Goal: Task Accomplishment & Management: Manage account settings

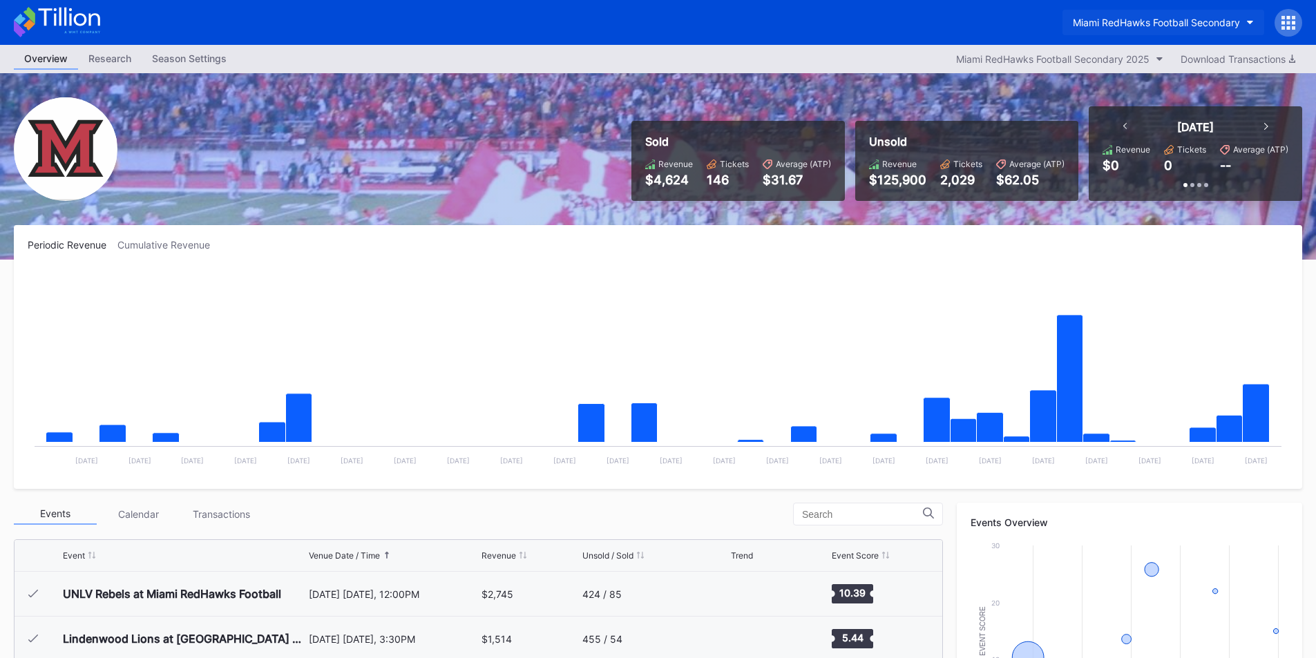
click at [1104, 29] on button "Miami RedHawks Football Secondary" at bounding box center [1163, 23] width 202 height 26
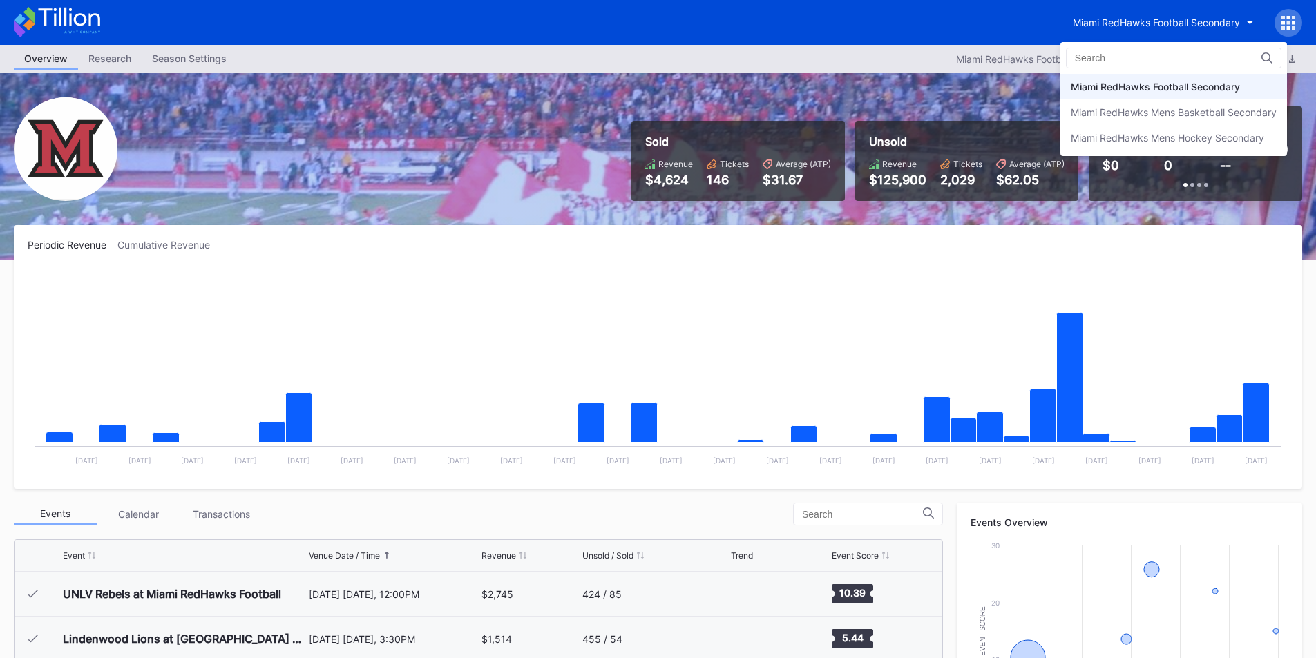
click at [1124, 130] on div "Miami RedHawks Mens Hockey Secondary" at bounding box center [1173, 138] width 227 height 26
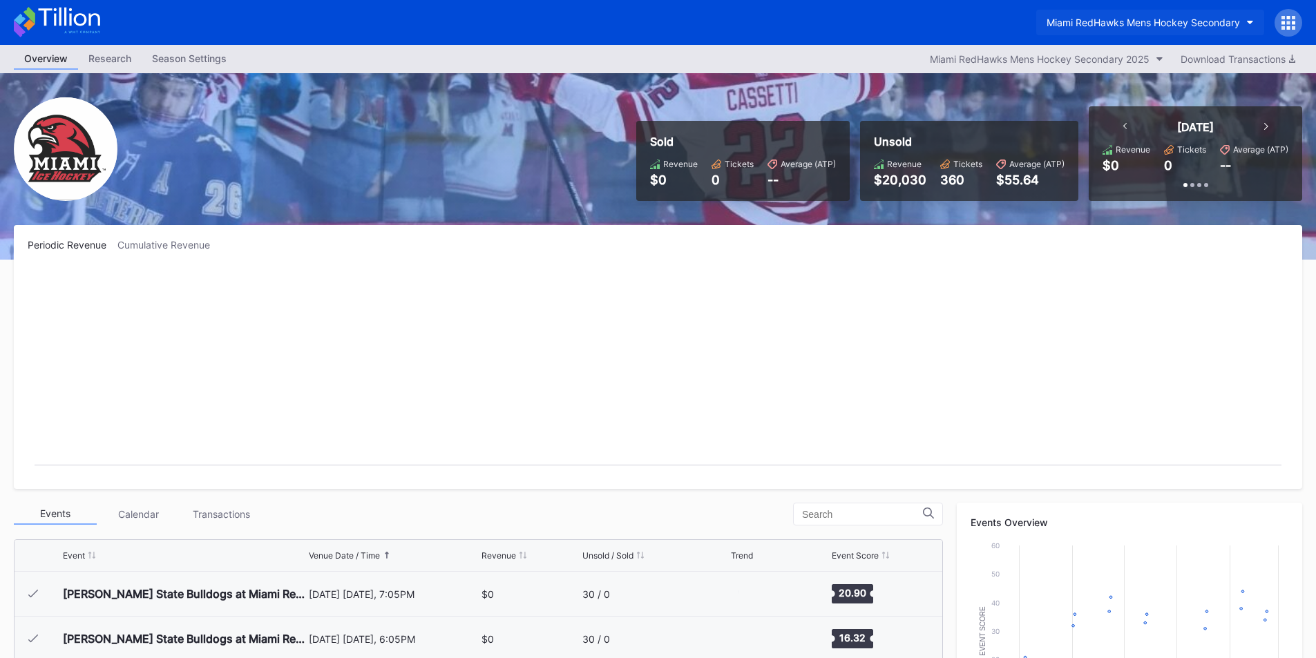
scroll to position [90, 0]
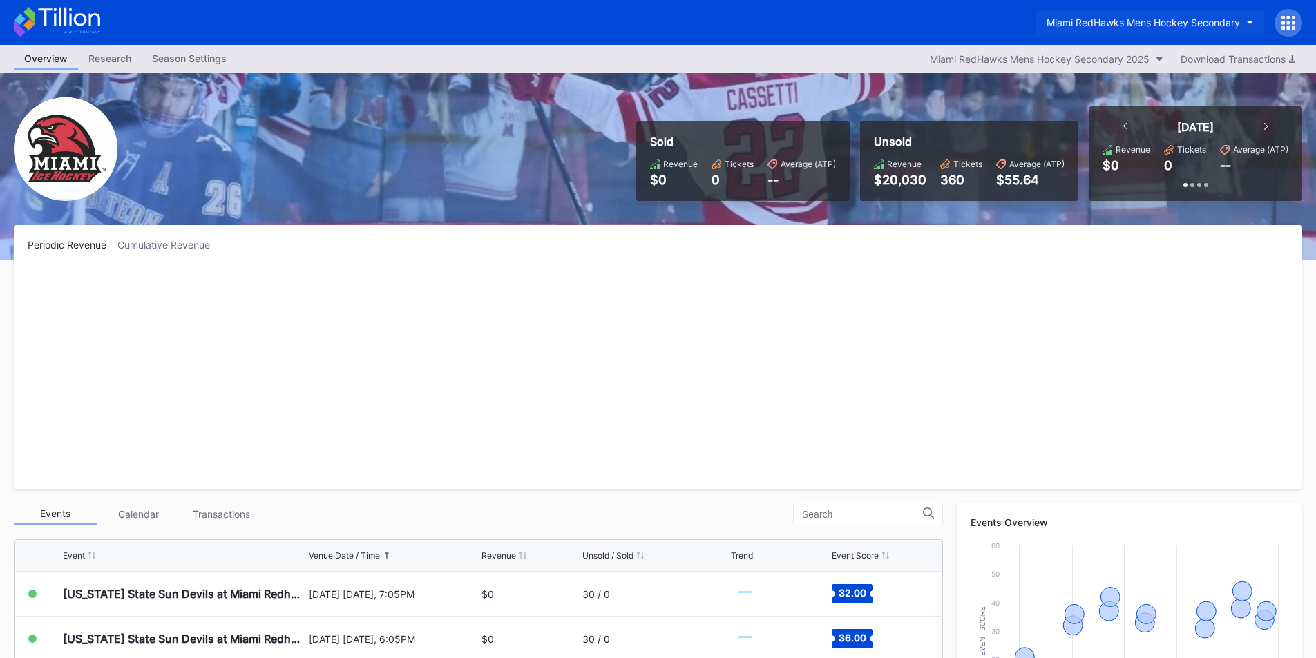
click at [1130, 22] on div "Miami RedHawks Mens Hockey Secondary" at bounding box center [1142, 23] width 193 height 12
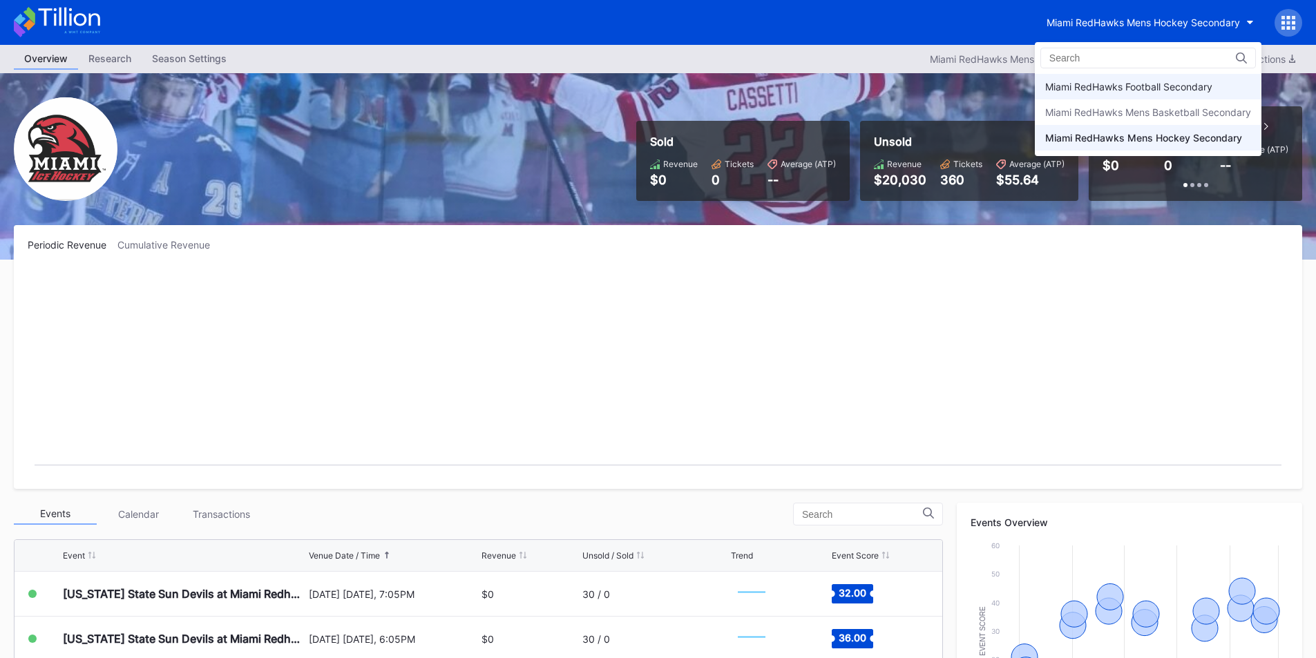
click at [1147, 80] on div "Miami RedHawks Football Secondary" at bounding box center [1148, 87] width 227 height 26
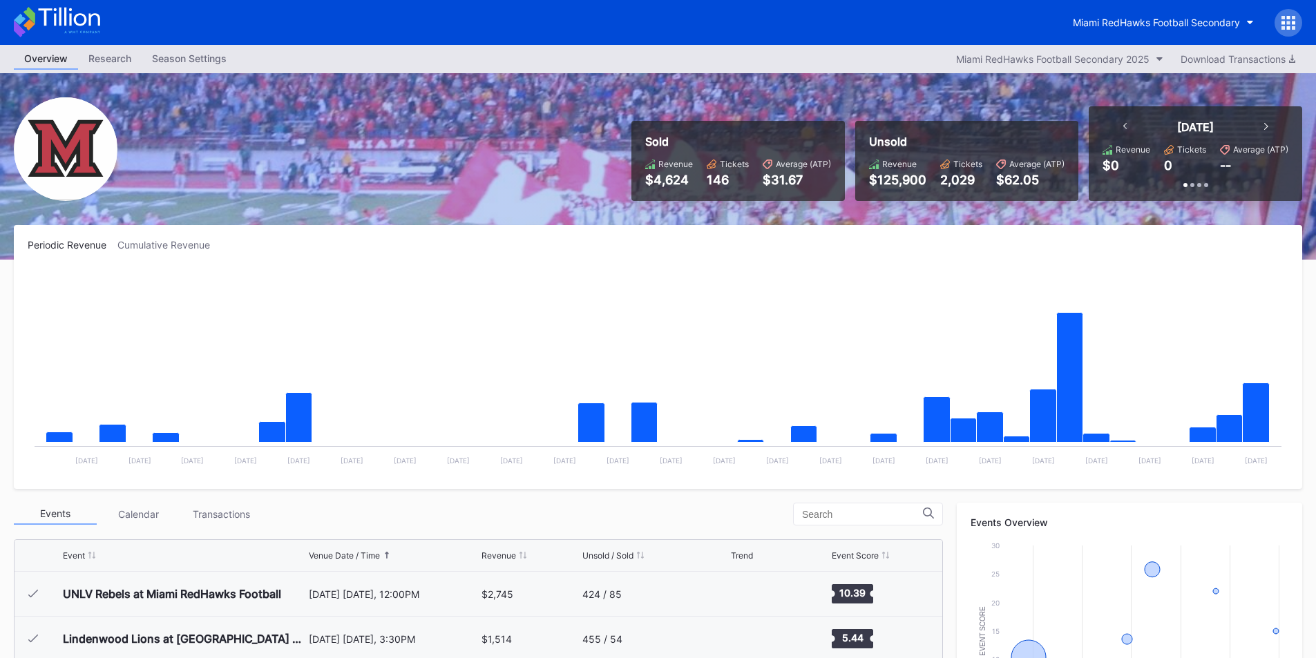
click at [1144, 3] on div "Miami RedHawks Football Secondary" at bounding box center [658, 22] width 1316 height 45
click at [1149, 17] on div "Miami RedHawks Football Secondary" at bounding box center [1156, 23] width 167 height 12
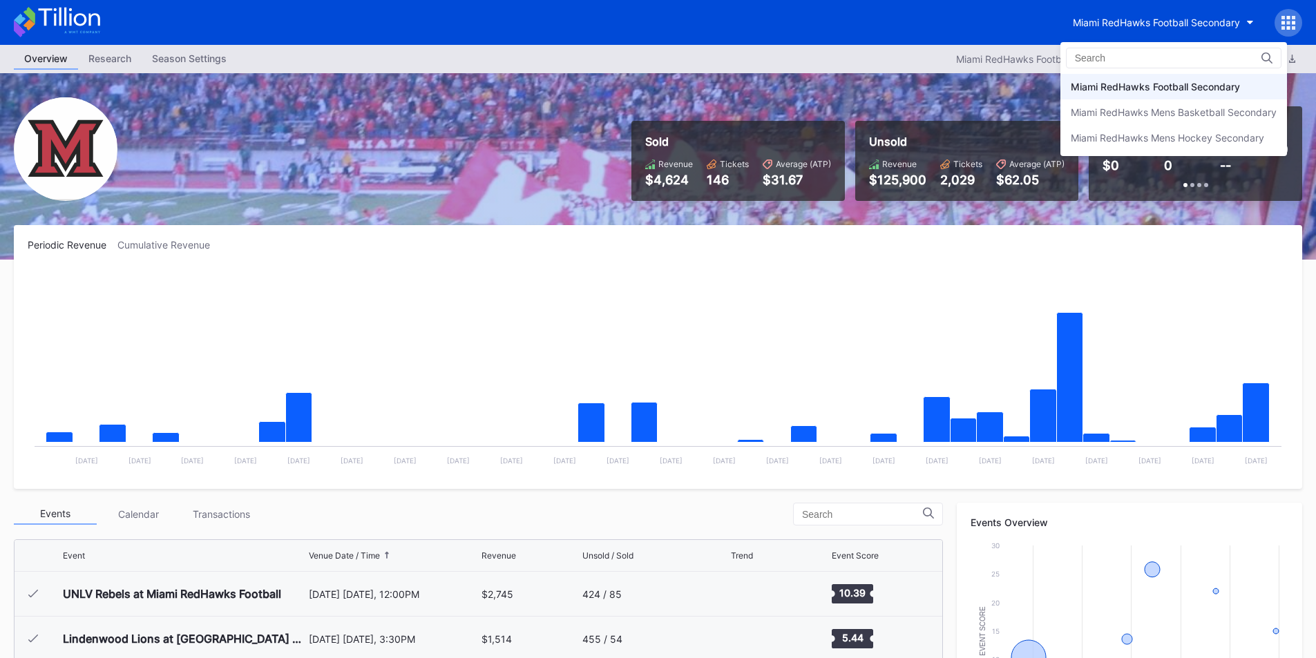
click at [1180, 85] on div "Miami RedHawks Football Secondary" at bounding box center [1154, 87] width 169 height 12
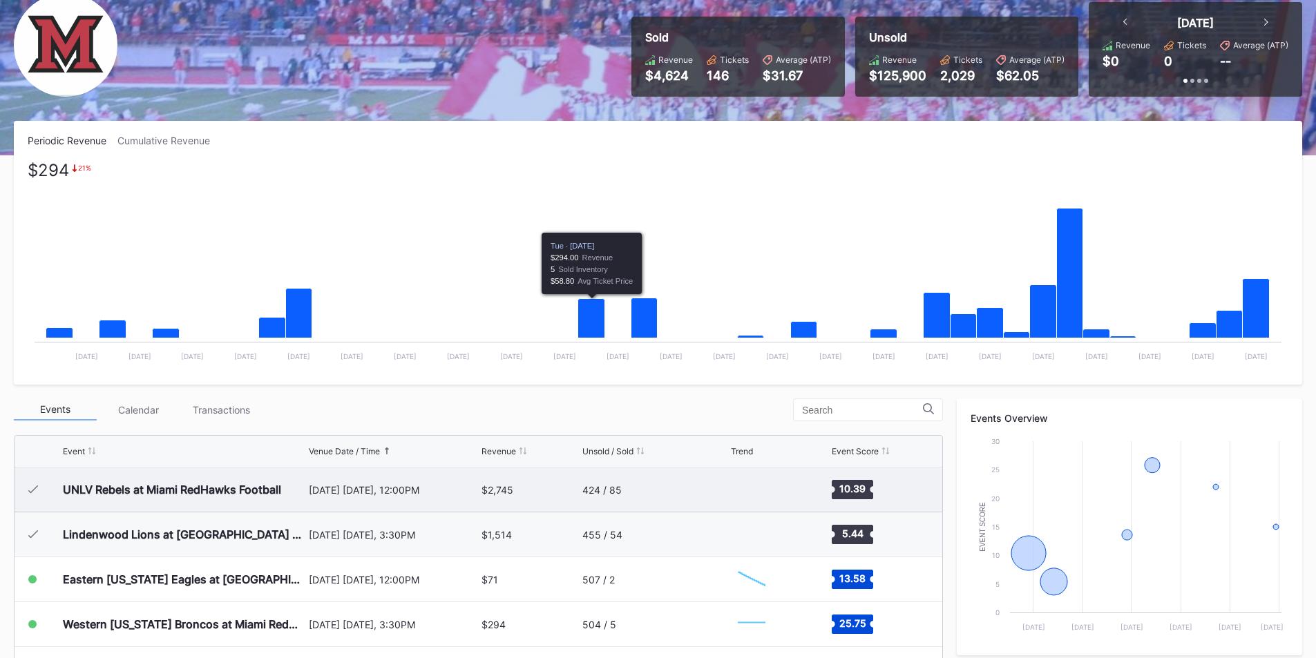
scroll to position [276, 0]
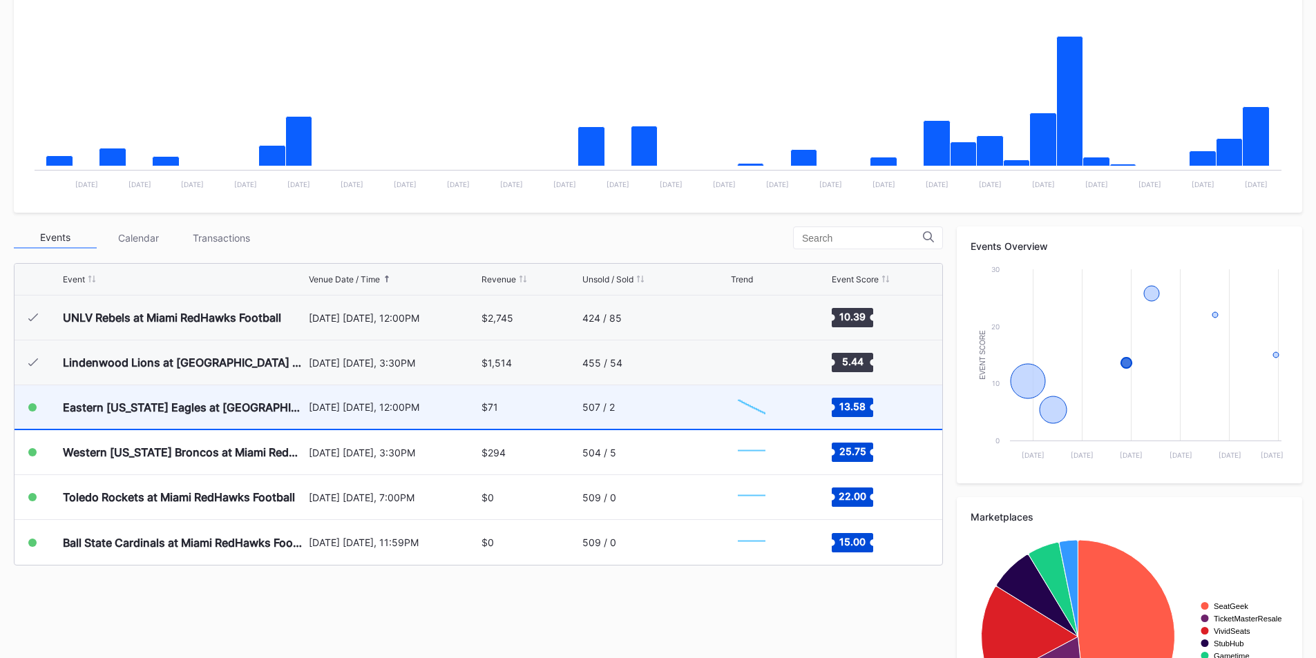
click at [246, 415] on div "Eastern [US_STATE] Eagles at [GEOGRAPHIC_DATA] RedHawks Football" at bounding box center [184, 407] width 242 height 44
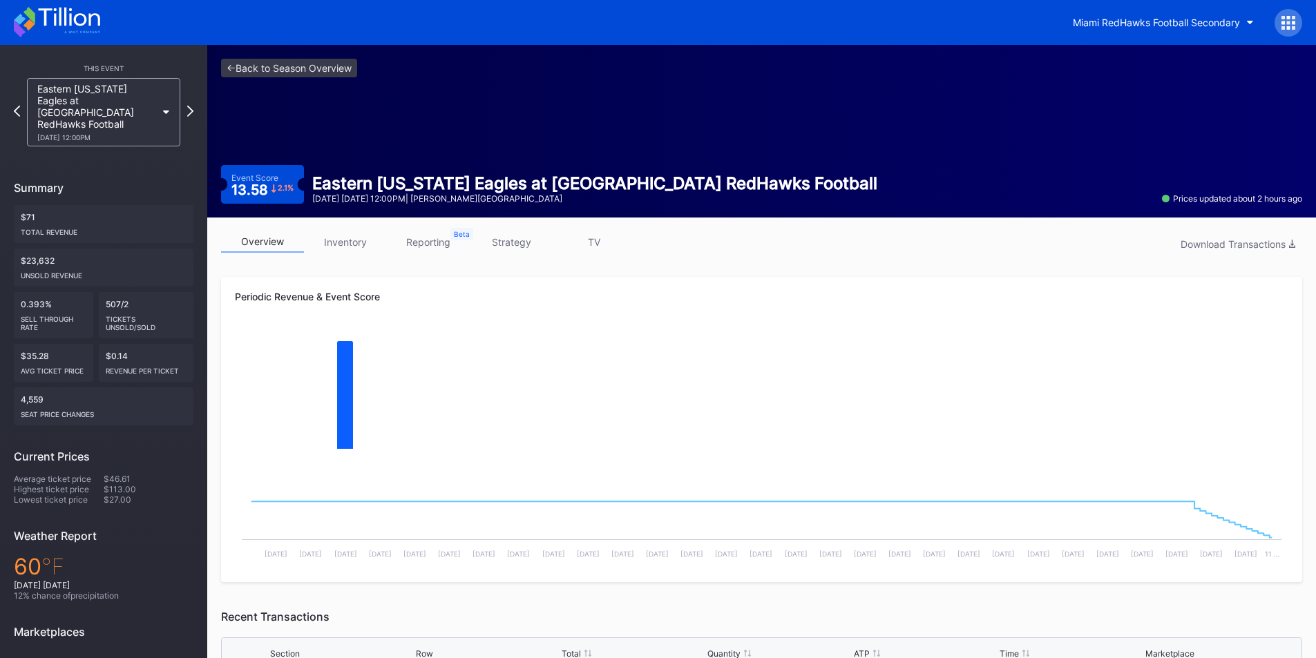
click at [349, 244] on link "inventory" at bounding box center [345, 241] width 83 height 21
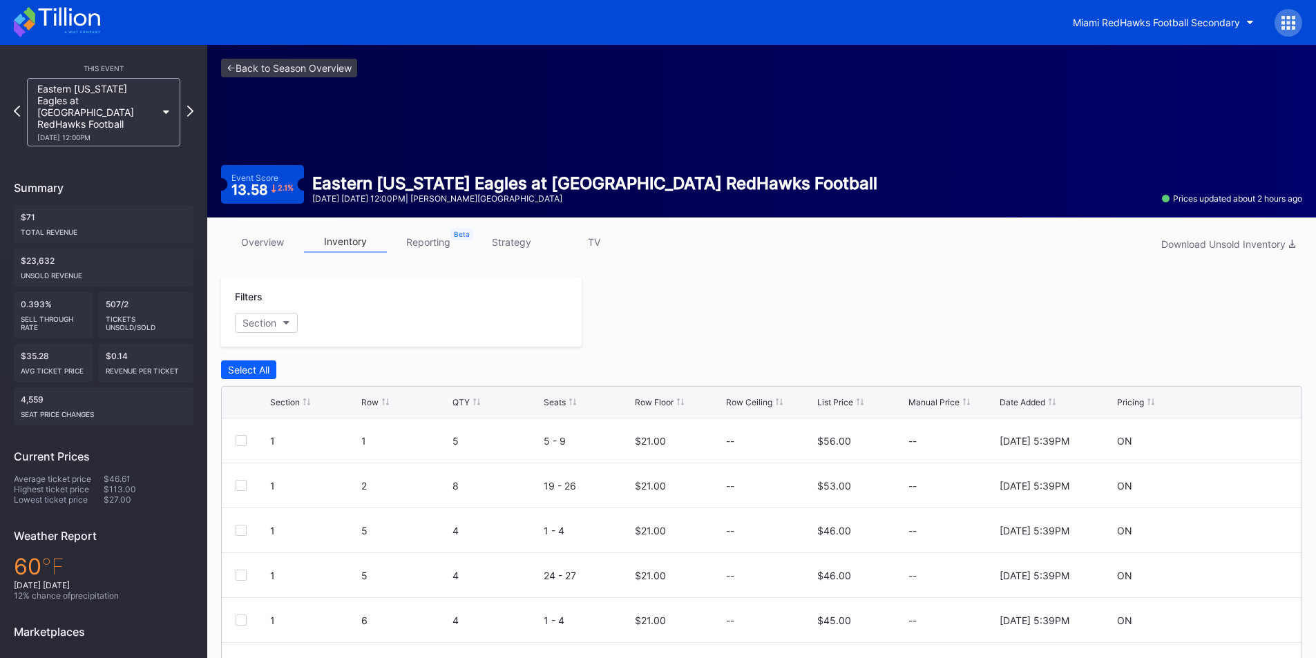
click at [517, 251] on link "strategy" at bounding box center [511, 241] width 83 height 21
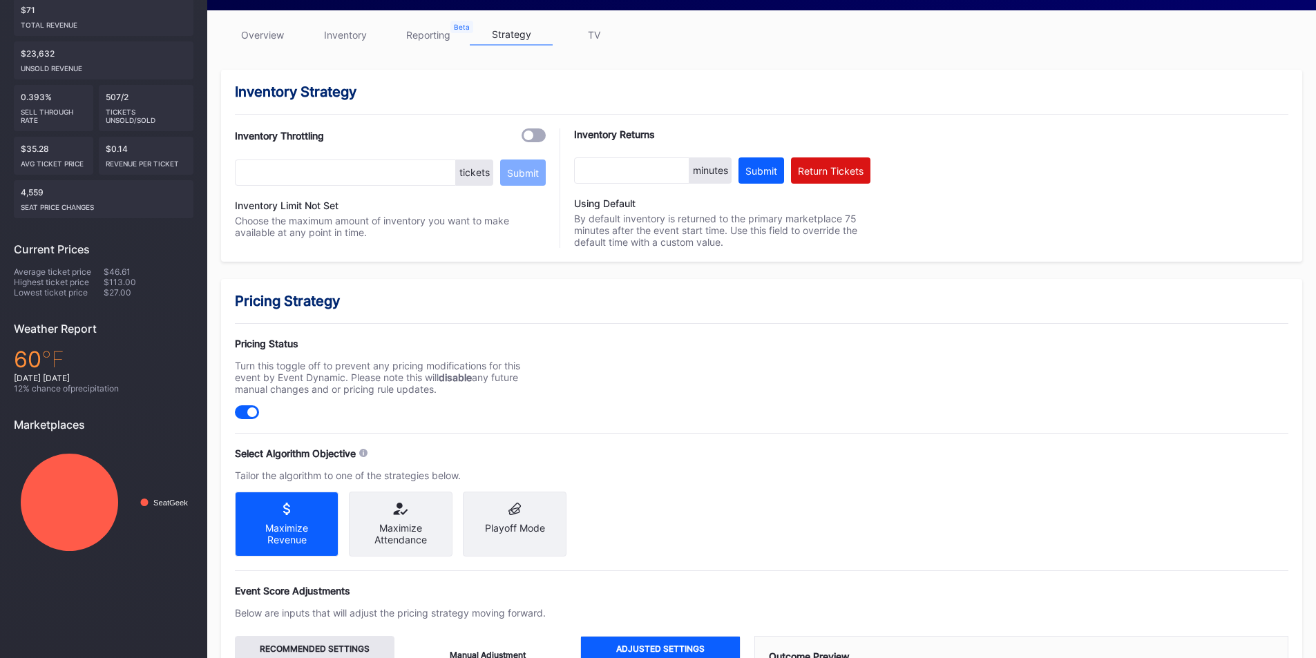
scroll to position [276, 0]
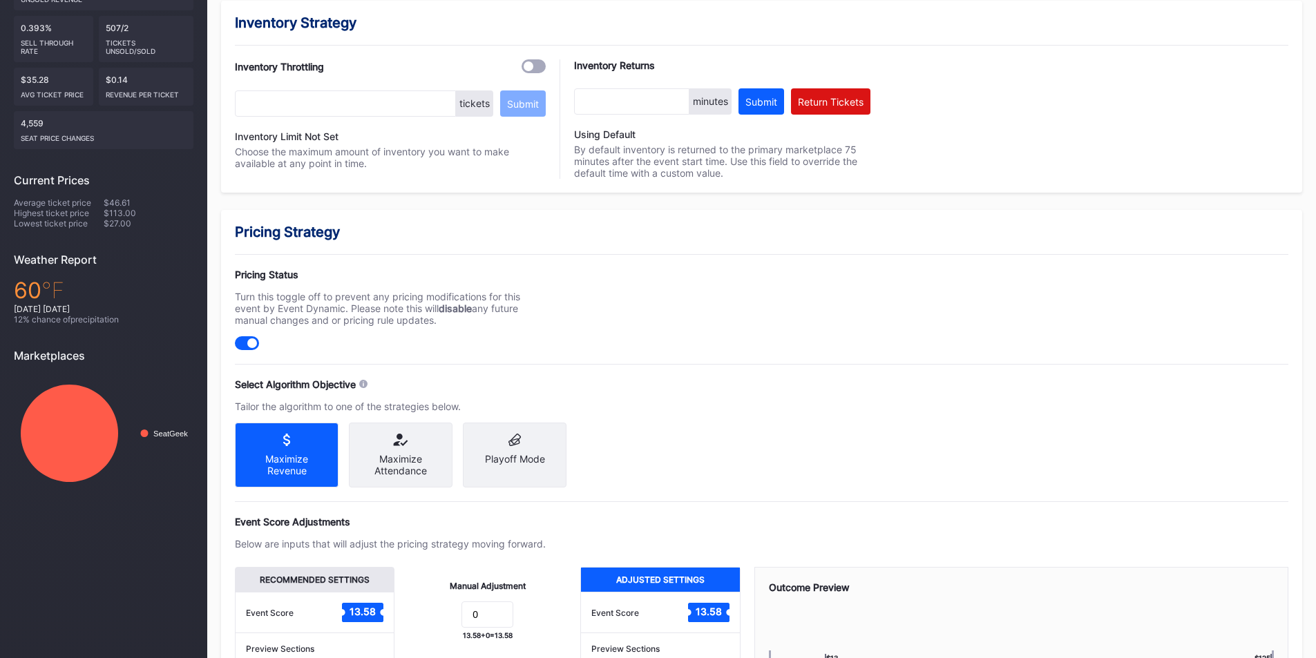
click at [390, 449] on div "Maximize Attendance" at bounding box center [401, 455] width 104 height 65
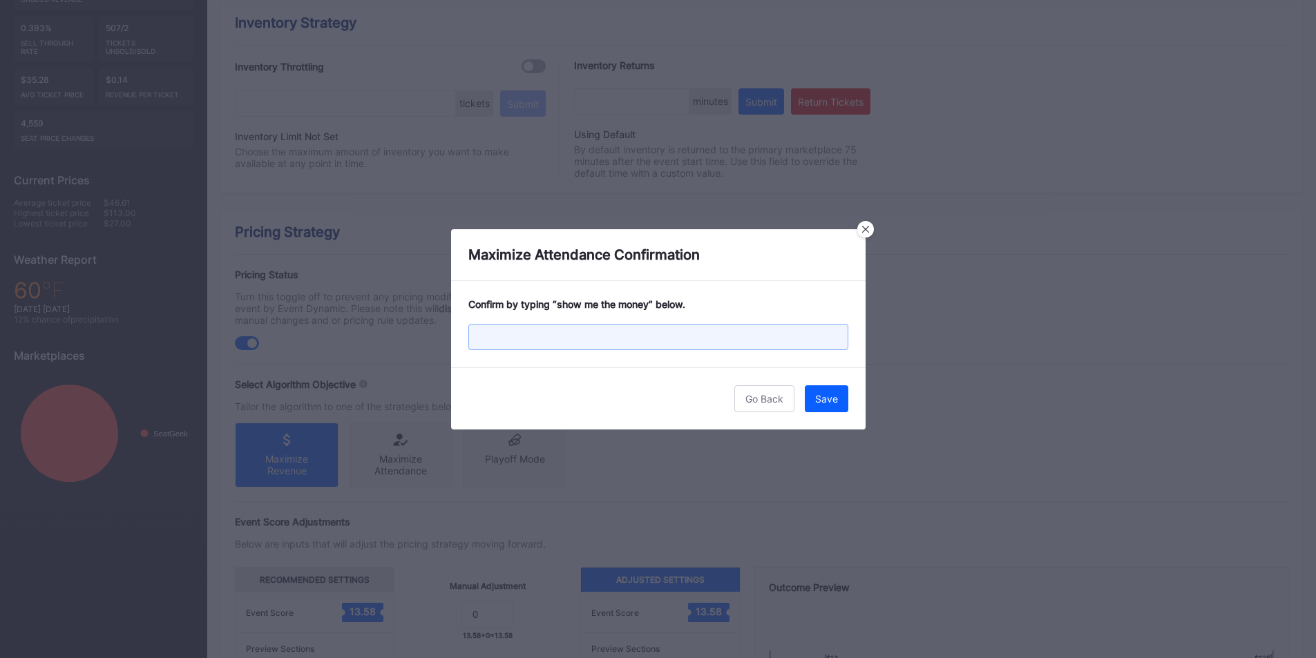
click at [549, 345] on input "text" at bounding box center [658, 337] width 380 height 26
type input "show me the money"
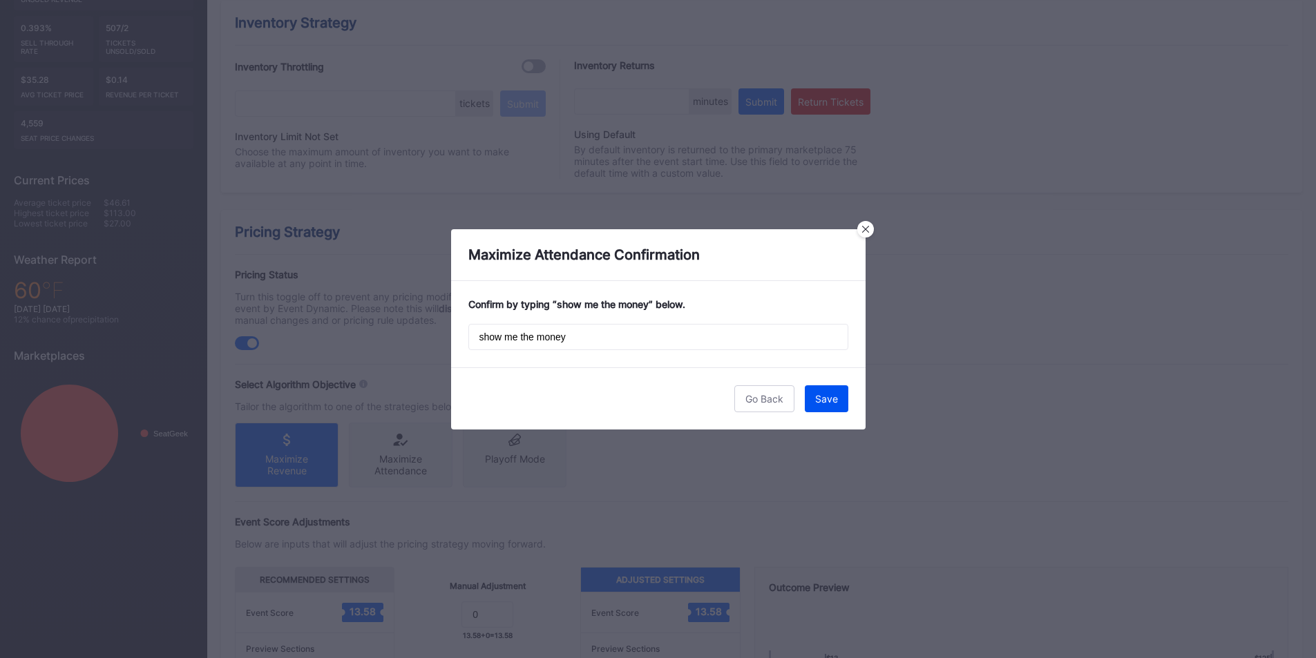
click at [821, 396] on div "Save" at bounding box center [826, 399] width 23 height 12
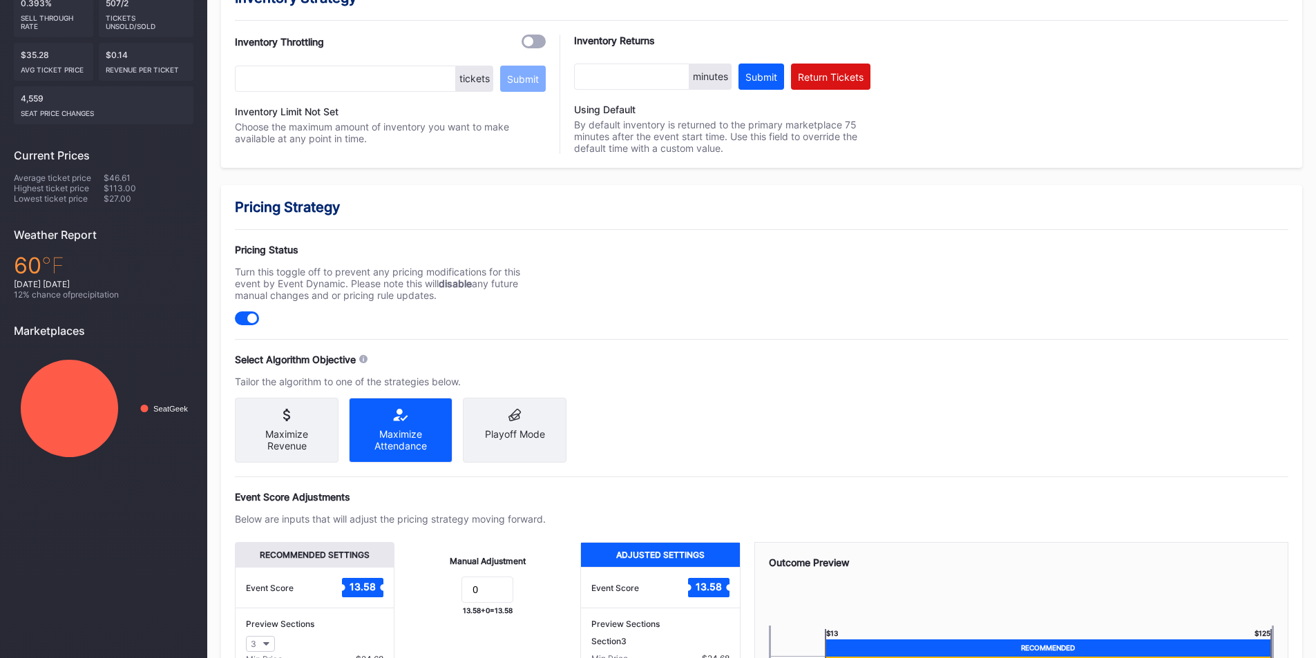
scroll to position [124, 0]
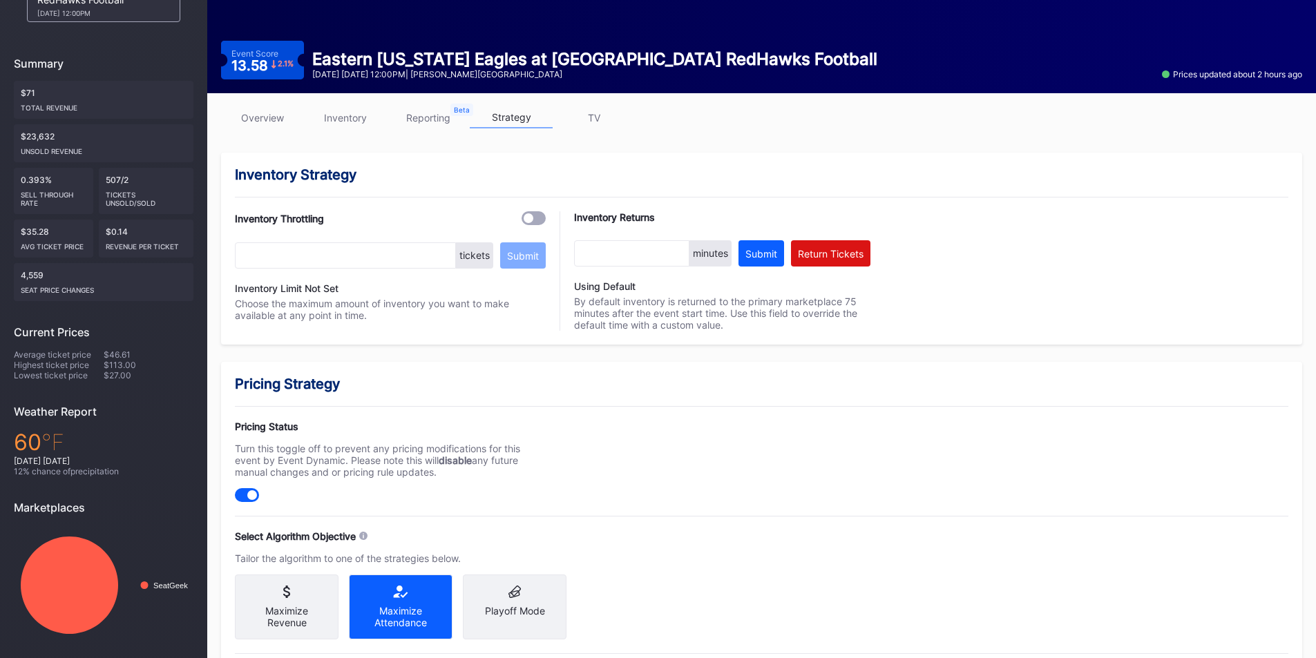
click at [269, 120] on link "overview" at bounding box center [262, 117] width 83 height 21
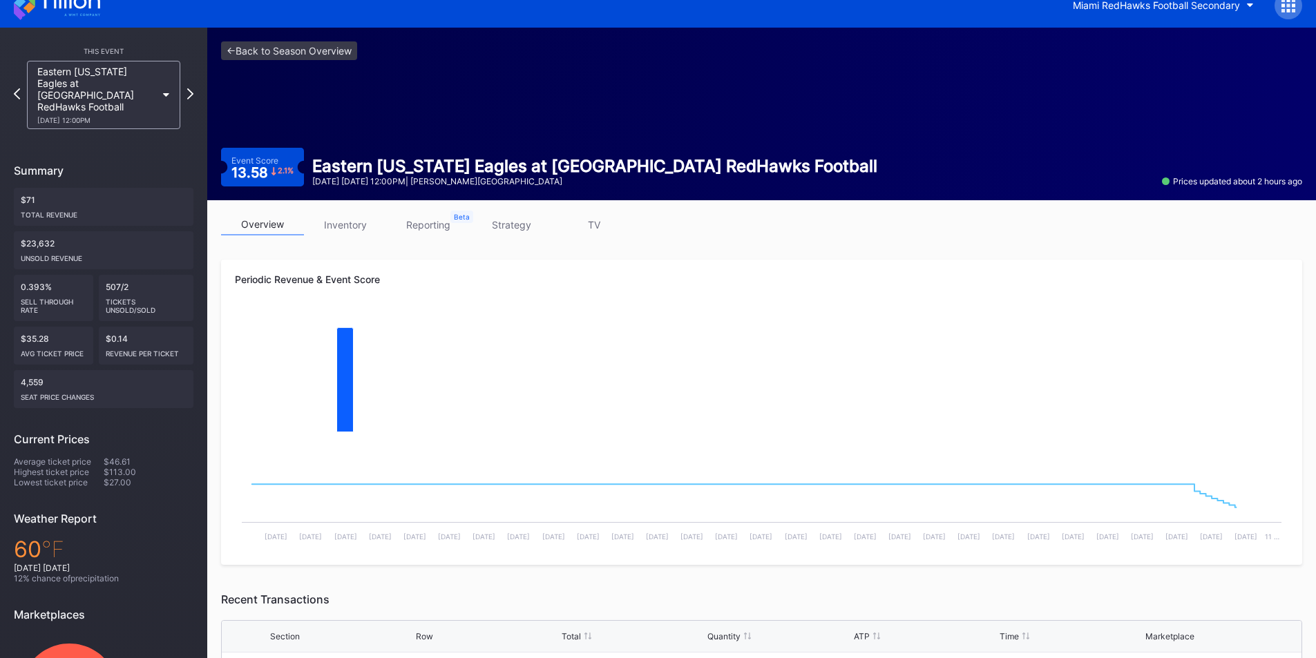
scroll to position [114, 0]
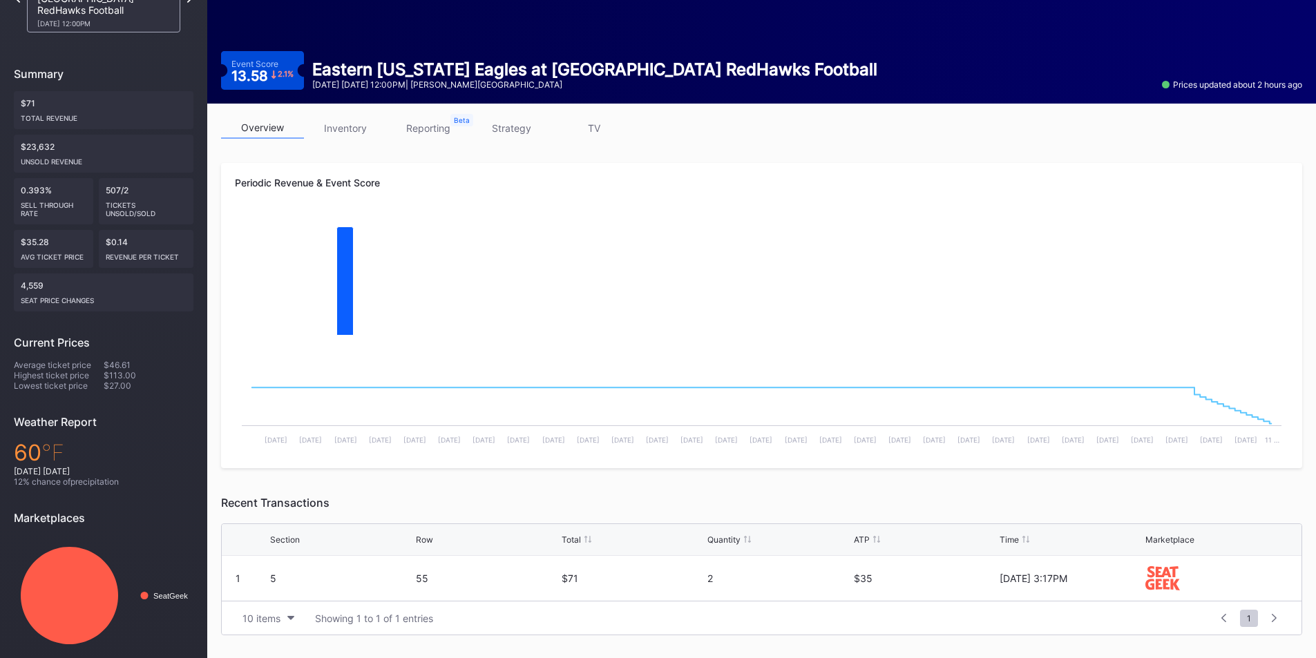
click at [350, 134] on link "inventory" at bounding box center [345, 127] width 83 height 21
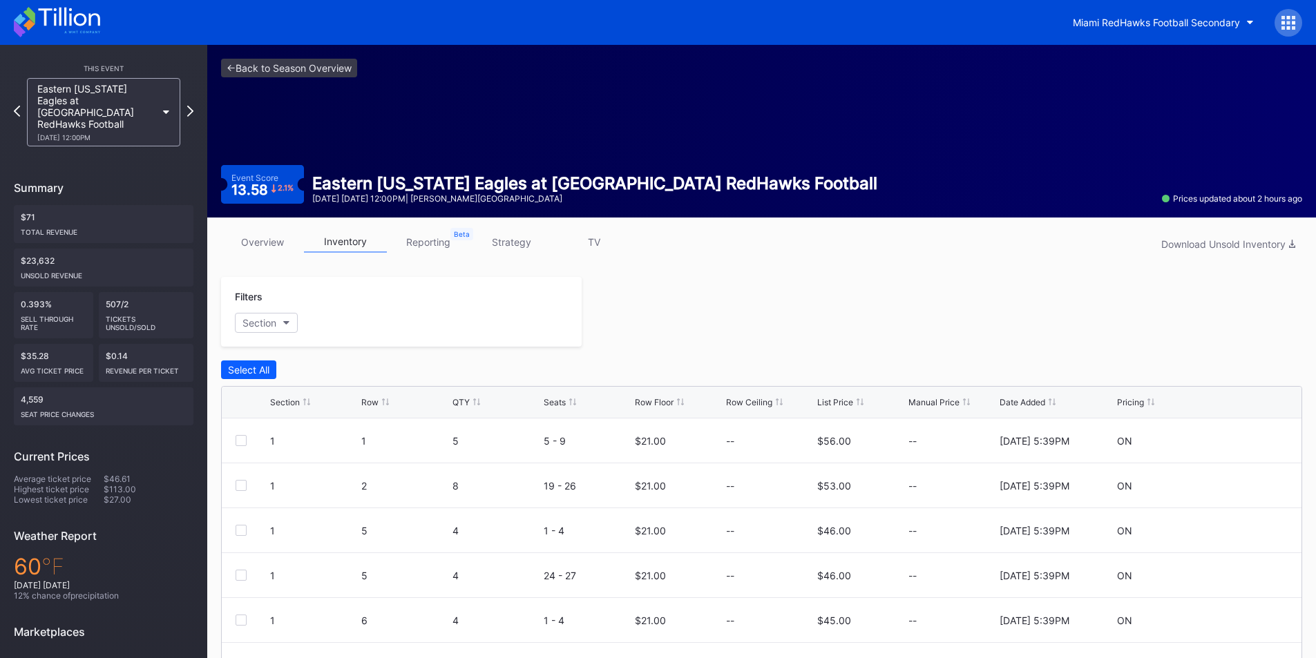
click at [242, 52] on div "<- Back to Season Overview Event Score 13.58 2.1 % Eastern Michigan Eagles at M…" at bounding box center [761, 131] width 1108 height 173
click at [244, 60] on div "<- Back to Season Overview Event Score 13.58 2.1 % Eastern Michigan Eagles at M…" at bounding box center [761, 131] width 1108 height 173
click at [246, 65] on link "<- Back to Season Overview" at bounding box center [289, 68] width 136 height 19
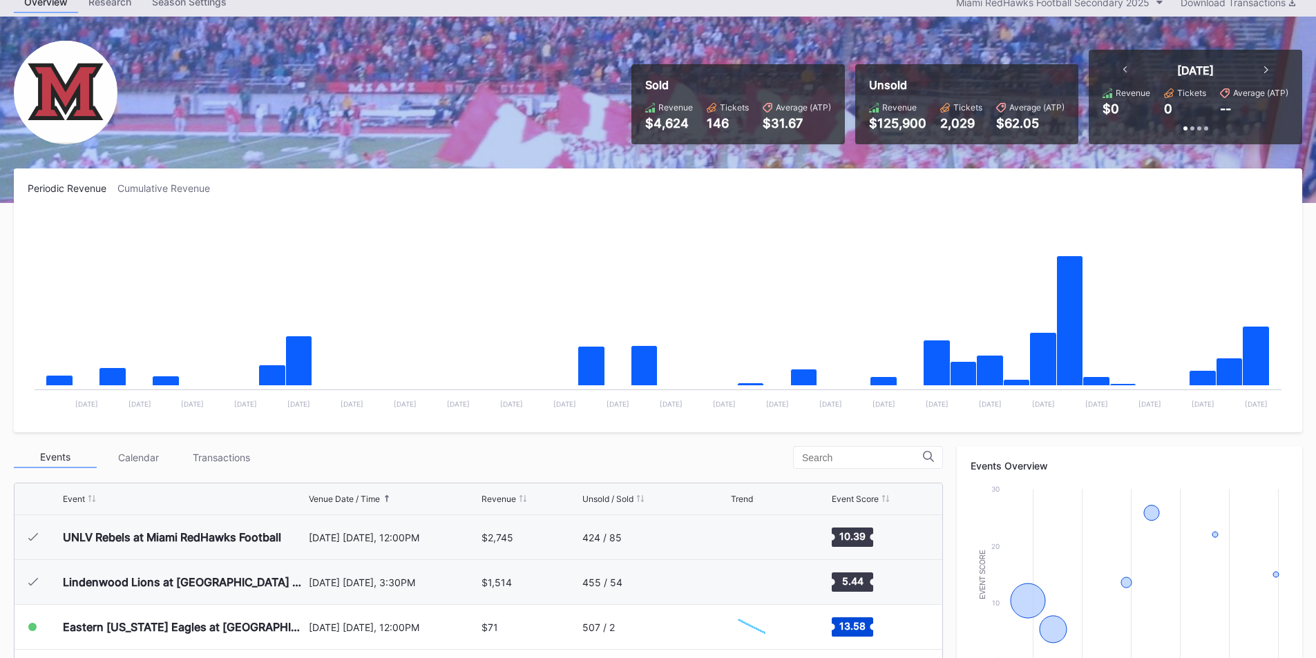
scroll to position [138, 0]
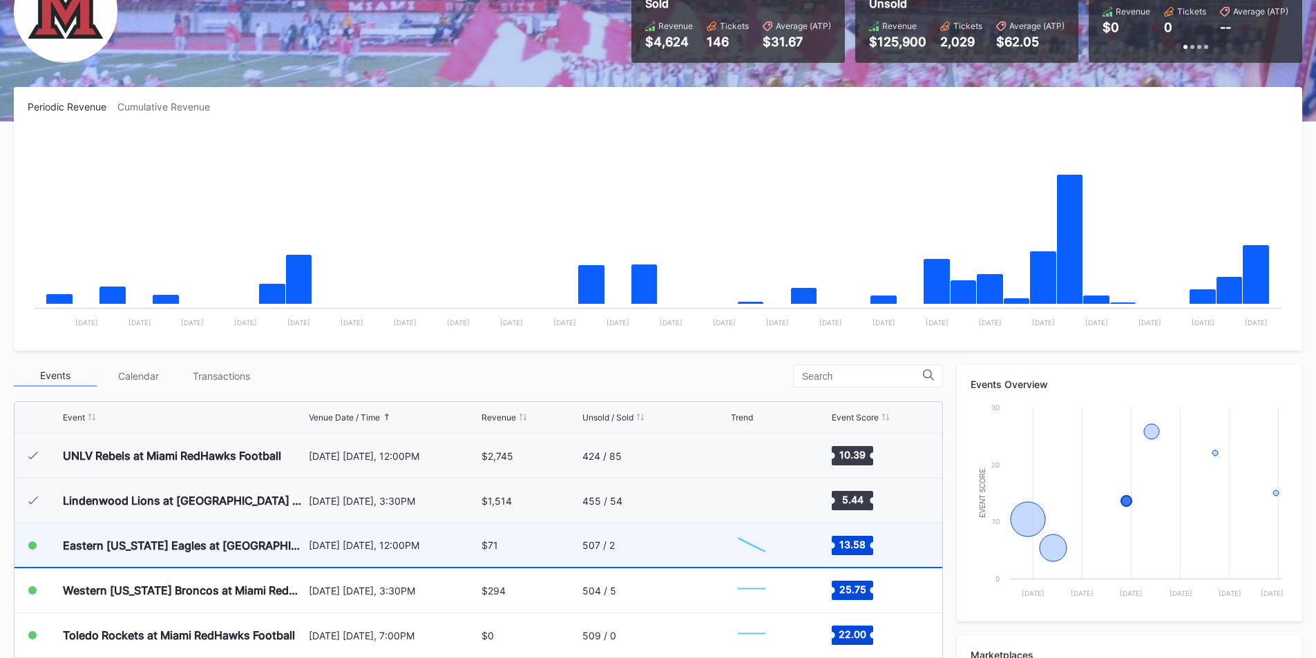
click at [546, 557] on div "$71" at bounding box center [529, 545] width 97 height 44
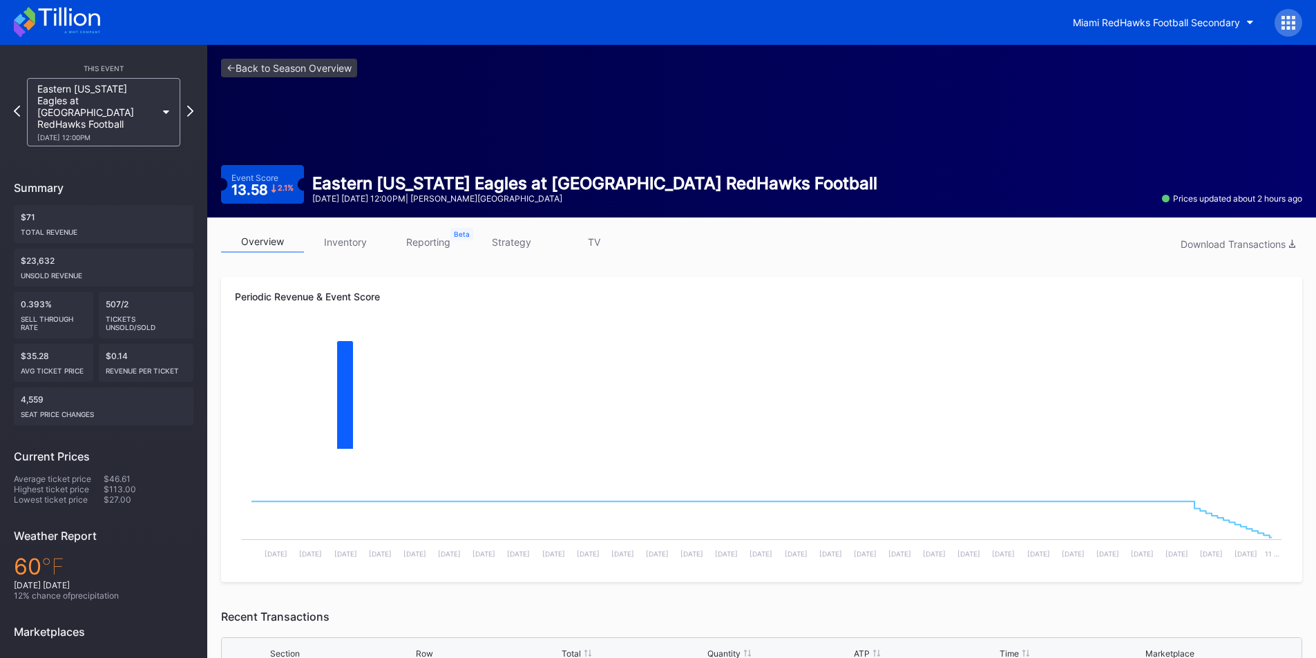
click at [519, 246] on link "strategy" at bounding box center [511, 241] width 83 height 21
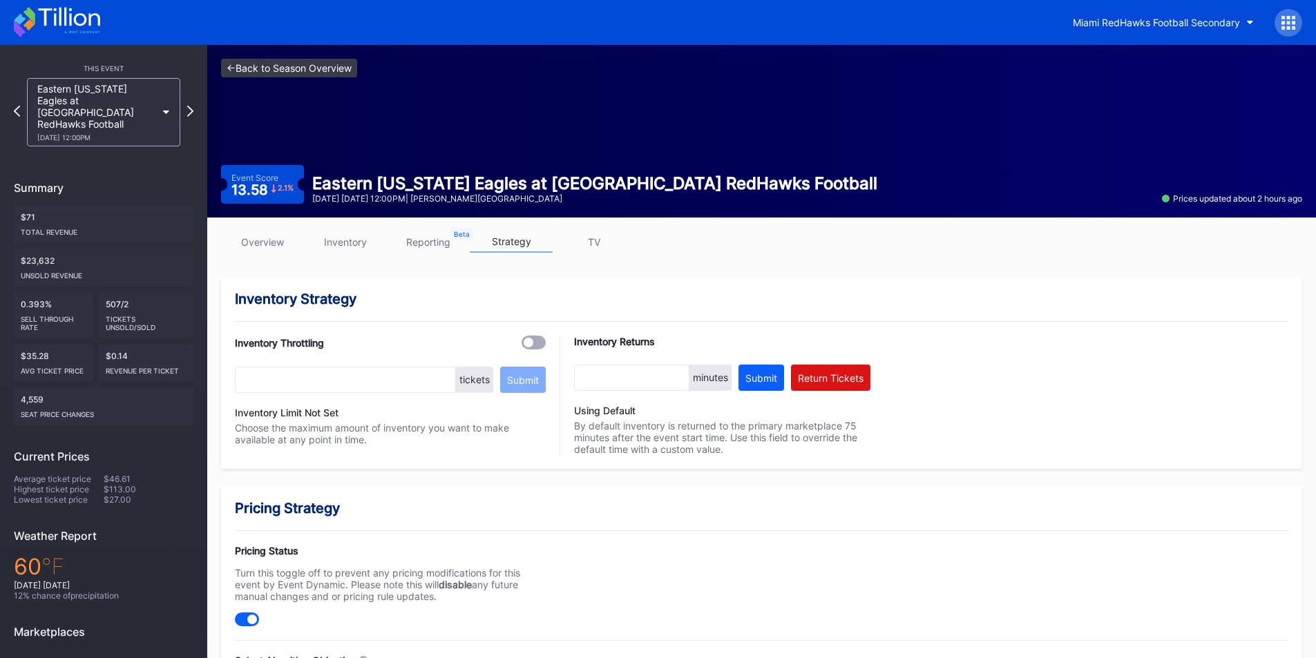
click at [251, 75] on link "<- Back to Season Overview" at bounding box center [289, 68] width 136 height 19
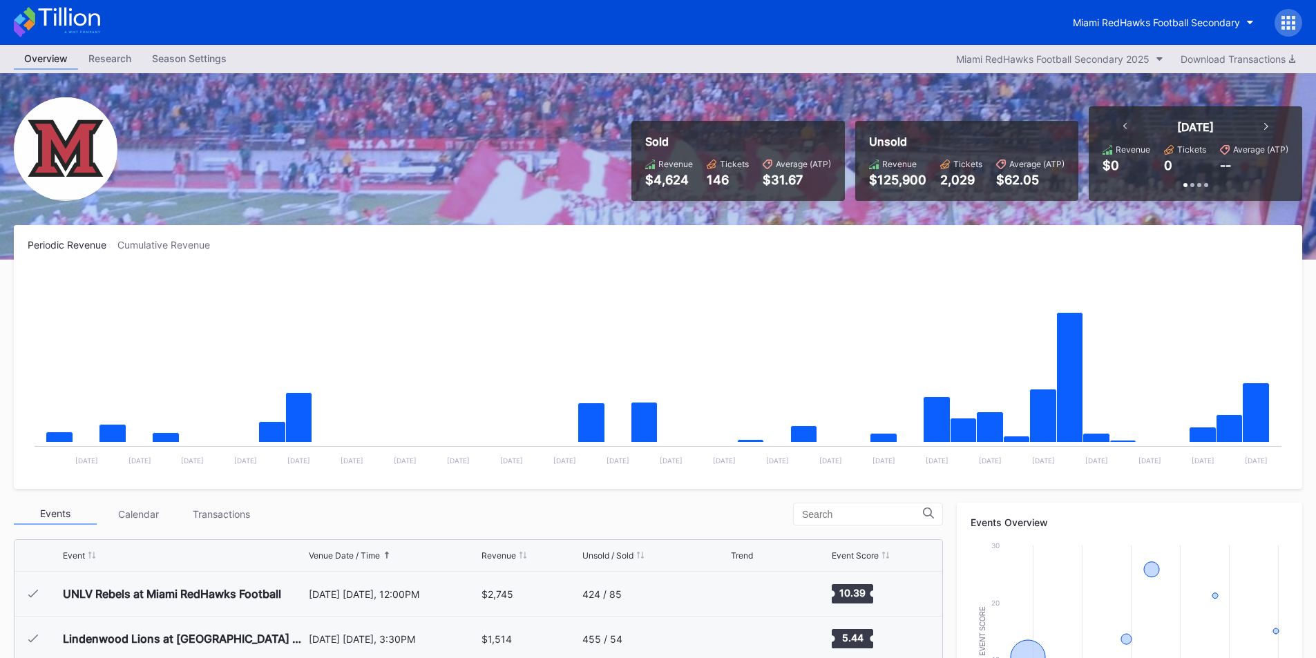
click at [164, 245] on div "Cumulative Revenue" at bounding box center [169, 245] width 104 height 12
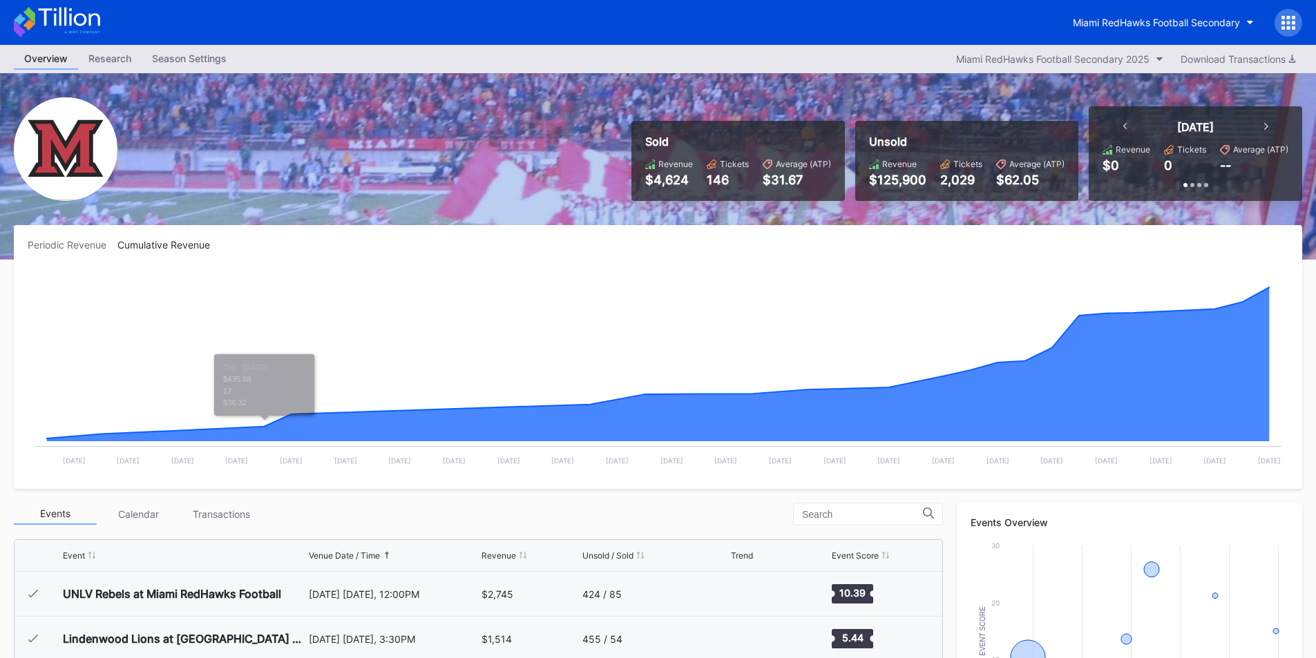
click at [47, 236] on div "Periodic Revenue Cumulative Revenue Created with Highcharts 11.2.0 Chart title …" at bounding box center [658, 357] width 1288 height 264
click at [61, 245] on div "Periodic Revenue" at bounding box center [73, 245] width 90 height 12
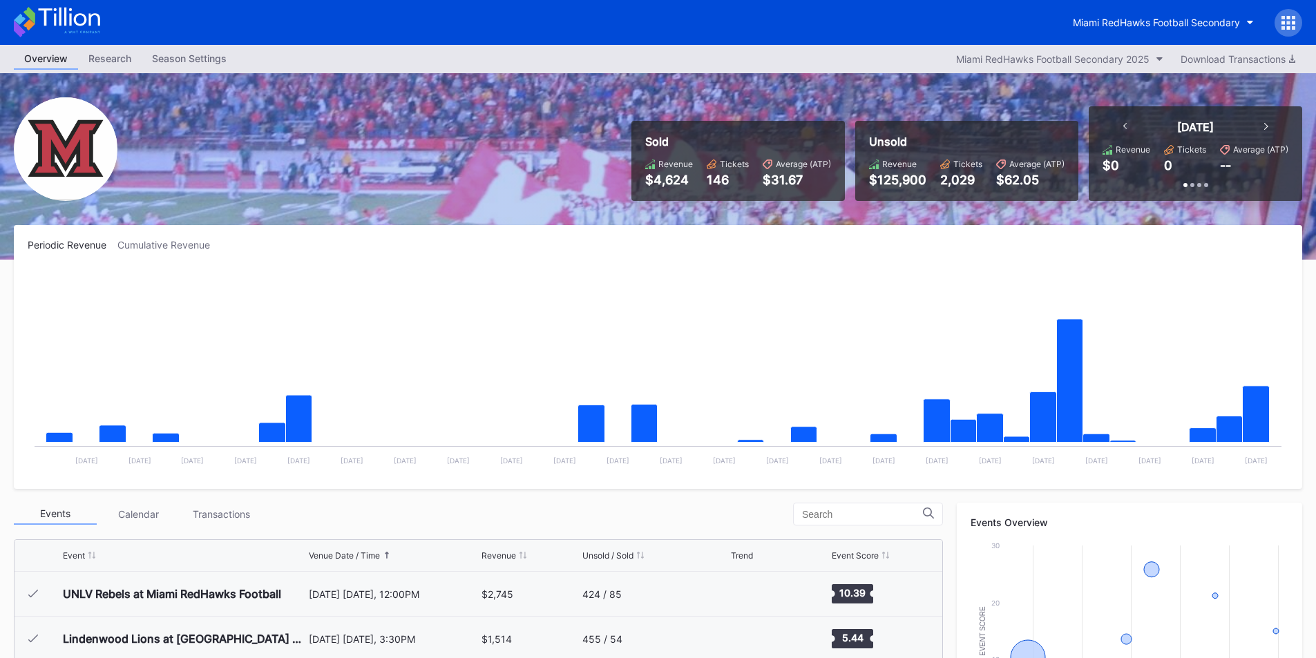
click at [181, 248] on div "Cumulative Revenue" at bounding box center [169, 245] width 104 height 12
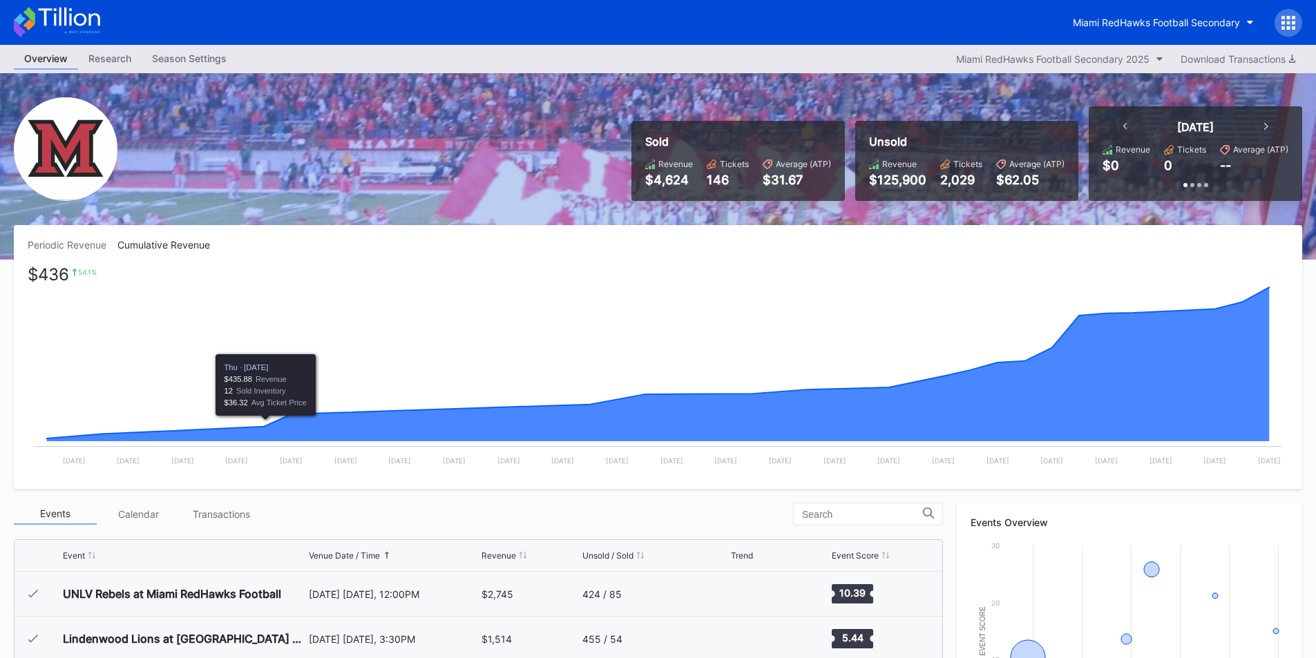
click at [44, 237] on div "Periodic Revenue Cumulative Revenue $436 54.1 % Created with Highcharts 11.2.0 …" at bounding box center [658, 357] width 1288 height 264
click at [23, 238] on div "Periodic Revenue Cumulative Revenue Created with Highcharts 11.2.0 Chart title …" at bounding box center [658, 357] width 1288 height 264
click at [42, 240] on div "Periodic Revenue" at bounding box center [73, 245] width 90 height 12
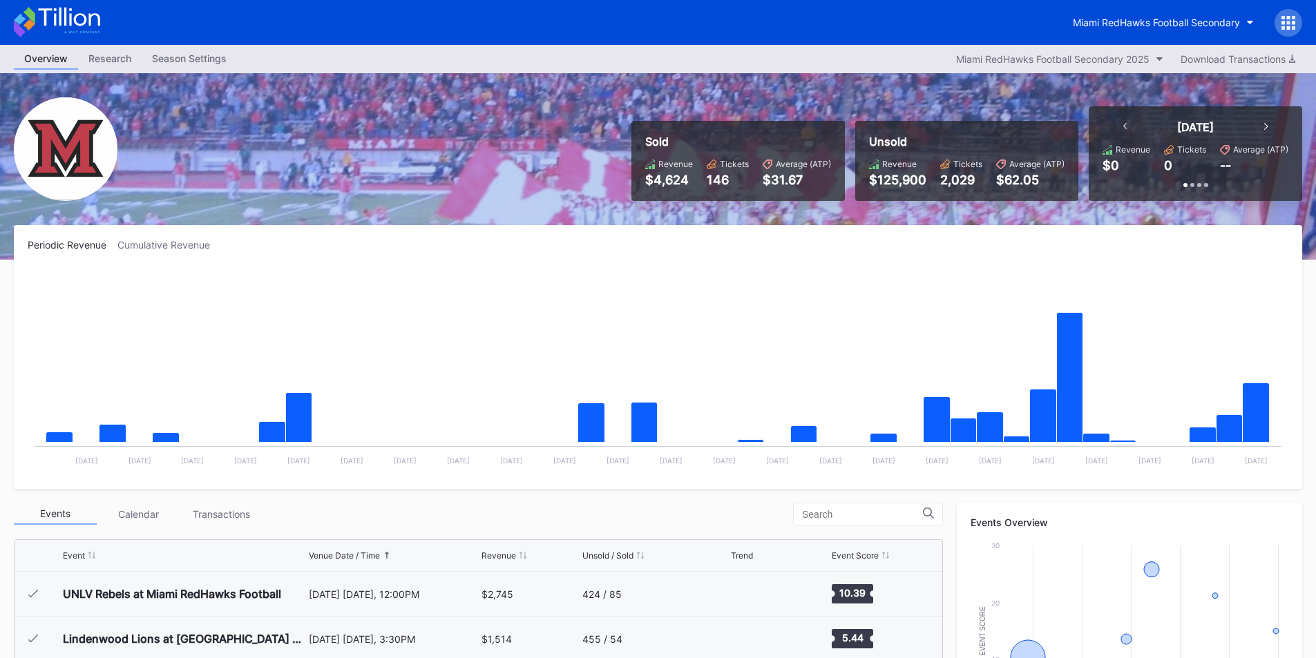
scroll to position [276, 0]
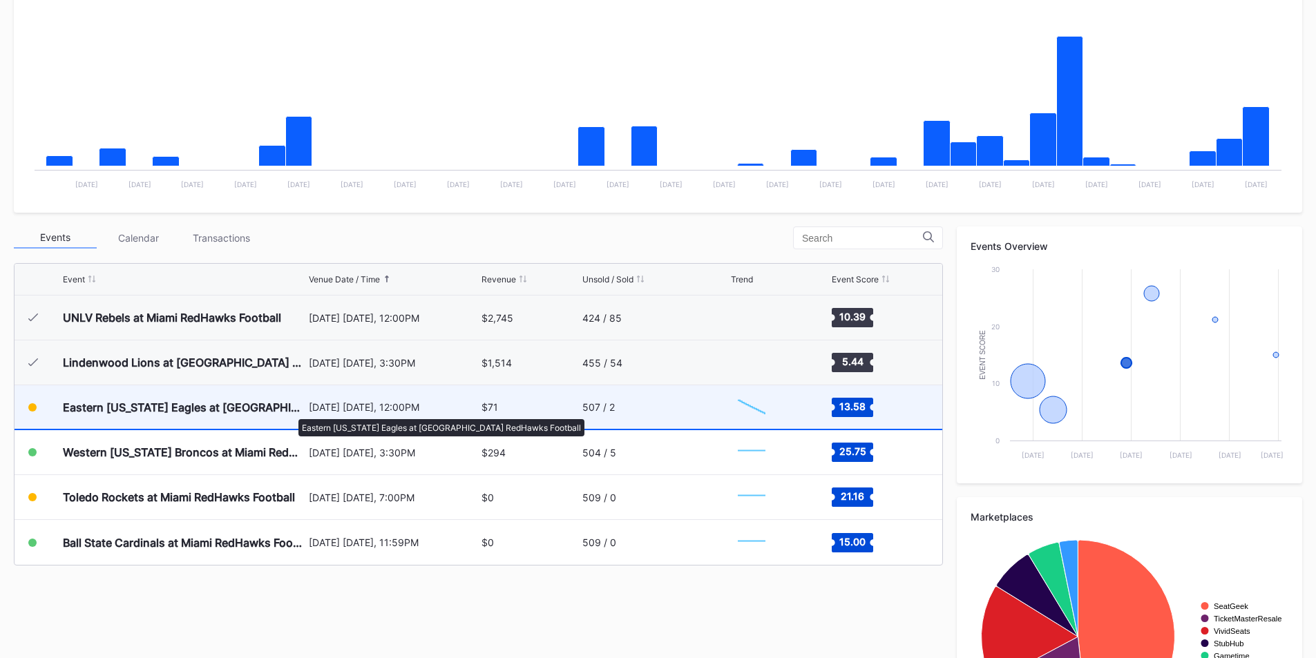
click at [291, 412] on div "Eastern [US_STATE] Eagles at [GEOGRAPHIC_DATA] RedHawks Football" at bounding box center [184, 408] width 242 height 14
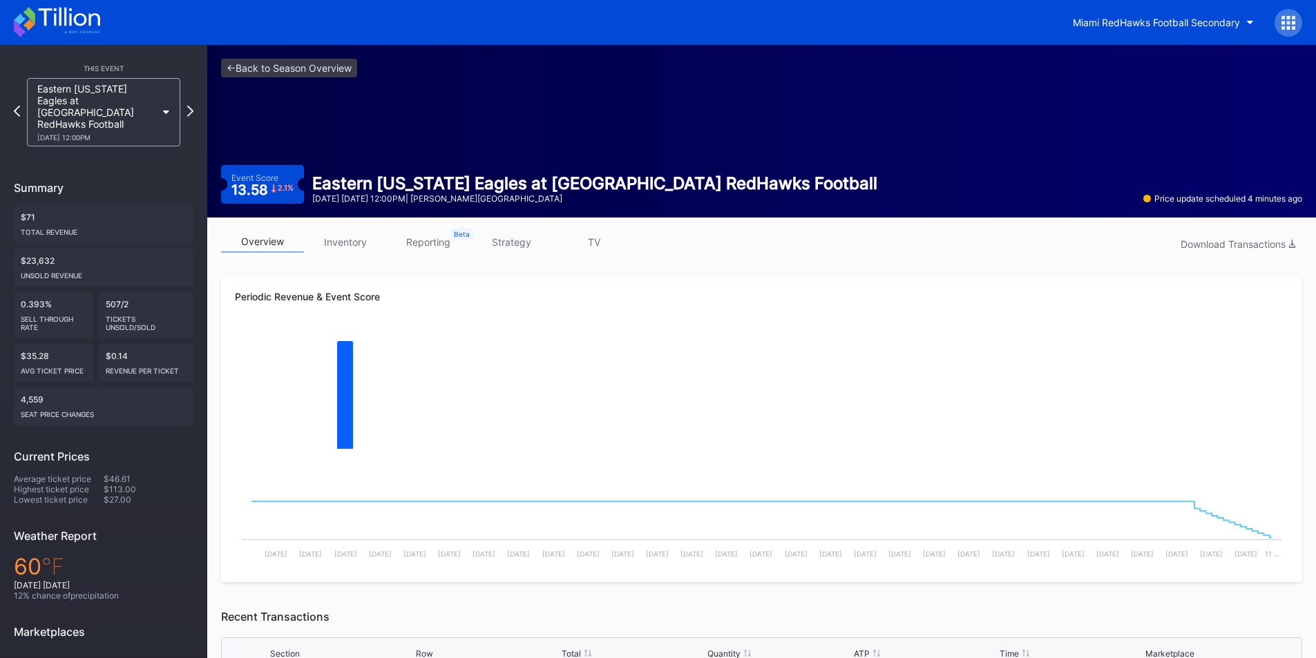
click at [511, 244] on link "strategy" at bounding box center [511, 241] width 83 height 21
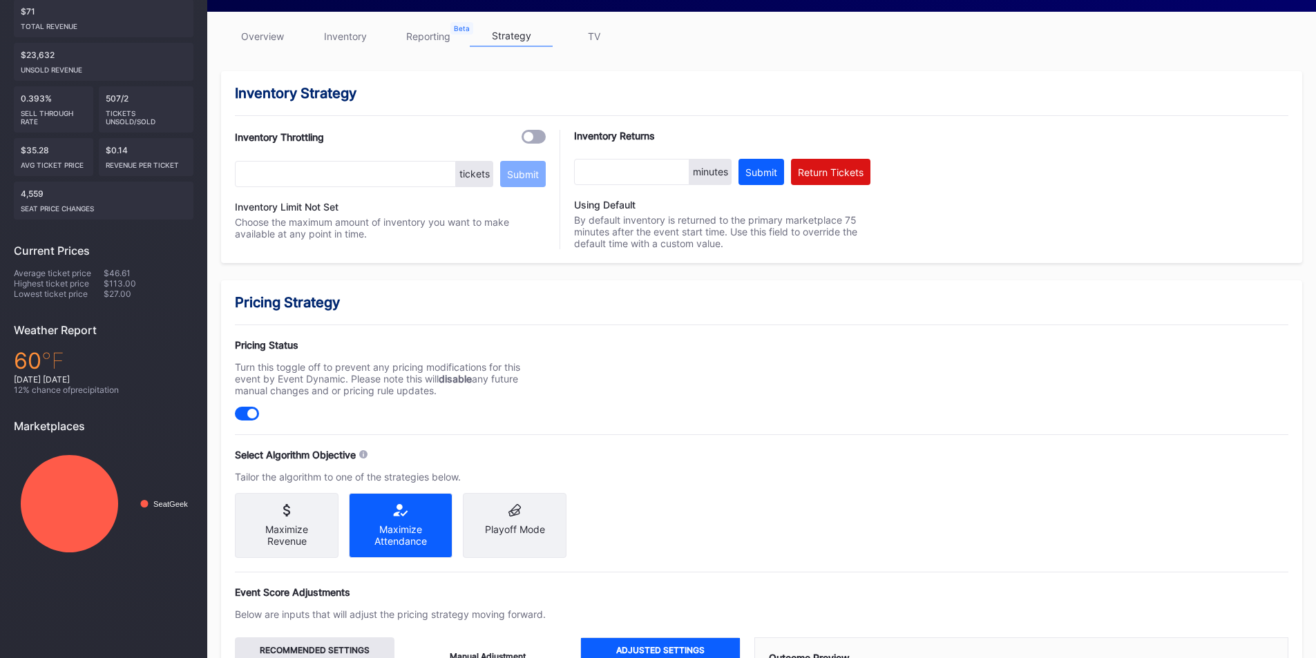
scroll to position [207, 0]
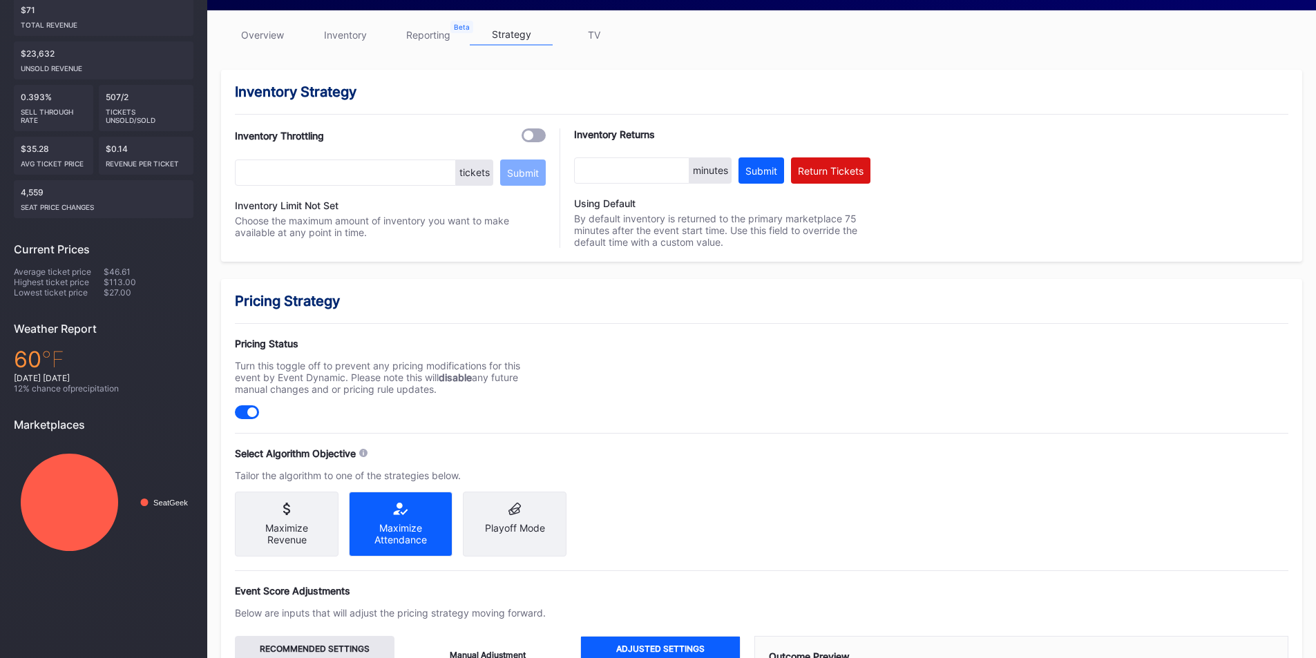
click at [529, 129] on div at bounding box center [533, 135] width 24 height 14
click at [421, 176] on input "text" at bounding box center [345, 173] width 221 height 26
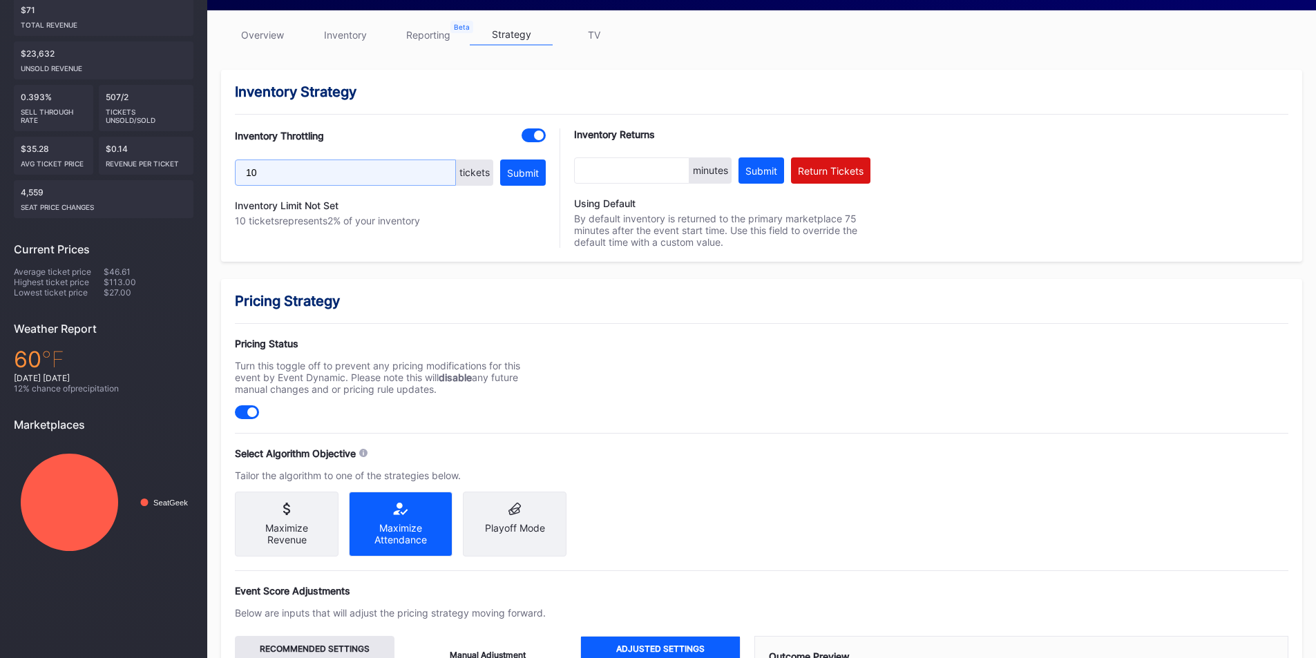
type input "1"
type input "200"
click at [523, 175] on div "Submit" at bounding box center [523, 173] width 32 height 12
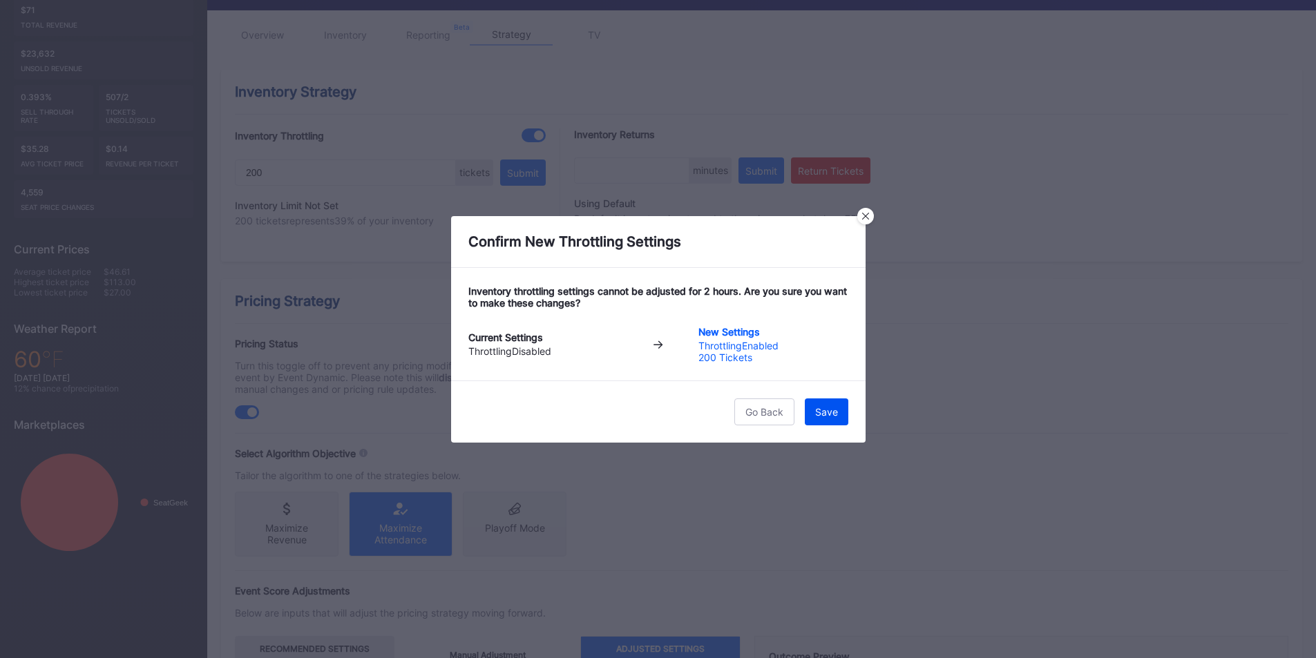
click at [830, 415] on div "Save" at bounding box center [826, 412] width 23 height 12
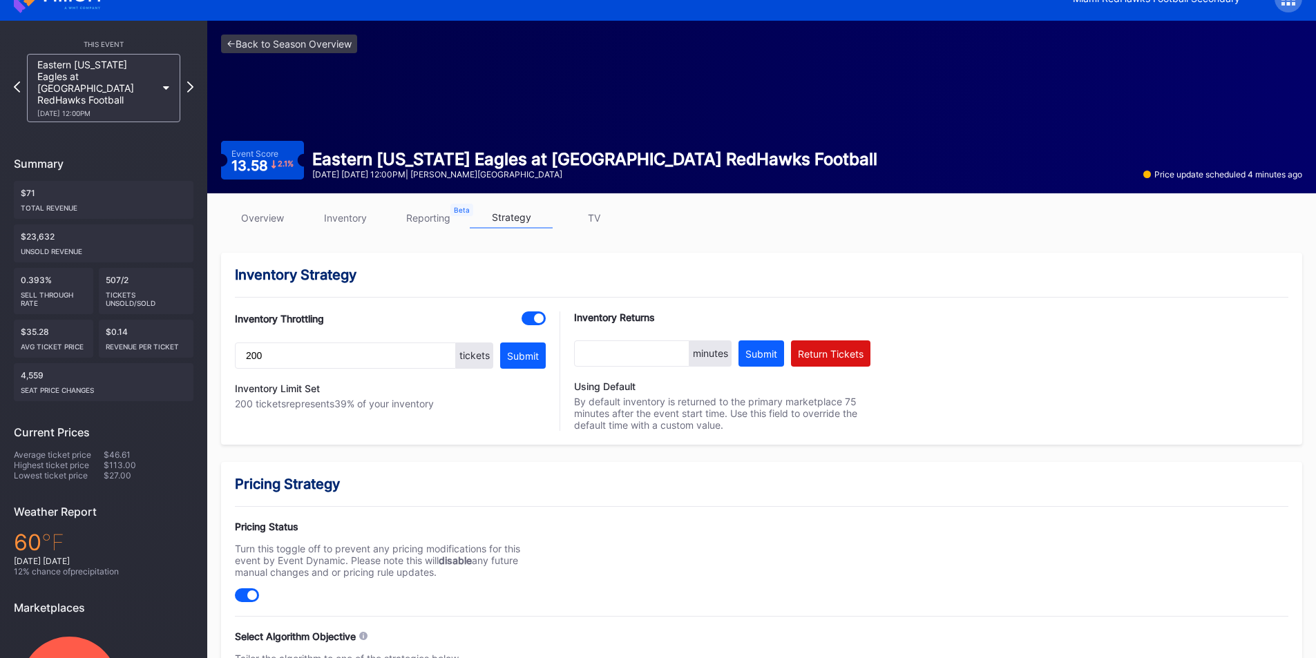
scroll to position [0, 0]
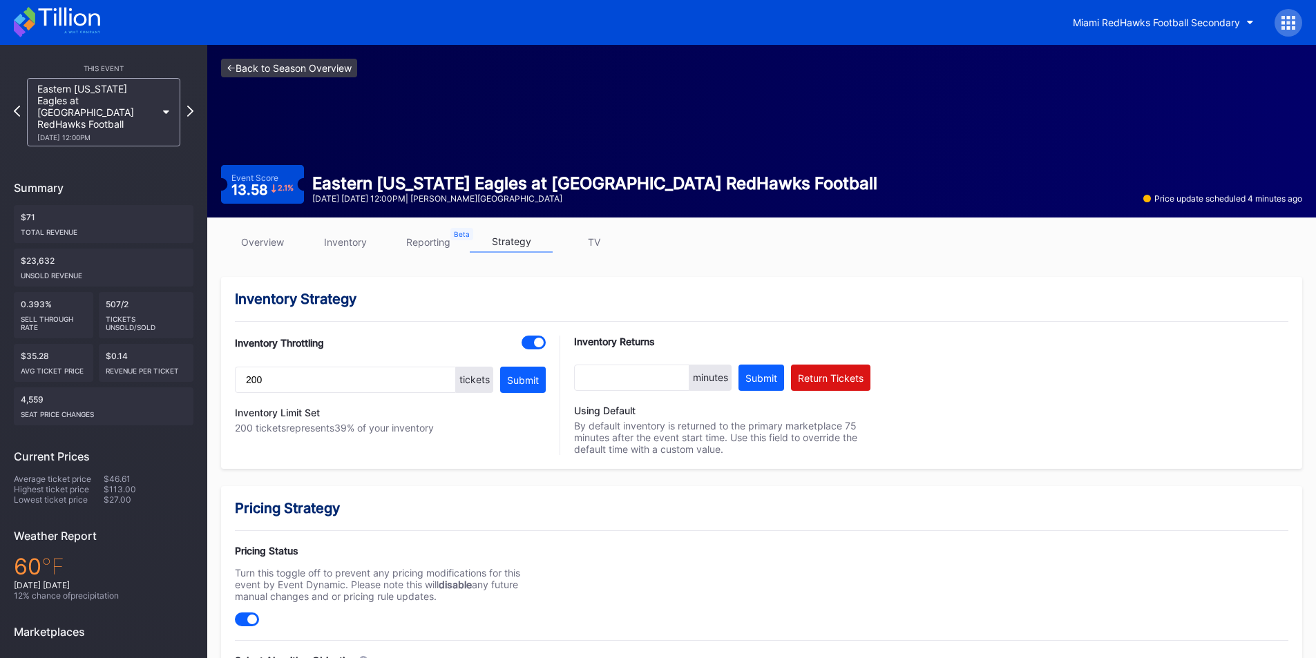
click at [234, 71] on link "<- Back to Season Overview" at bounding box center [289, 68] width 136 height 19
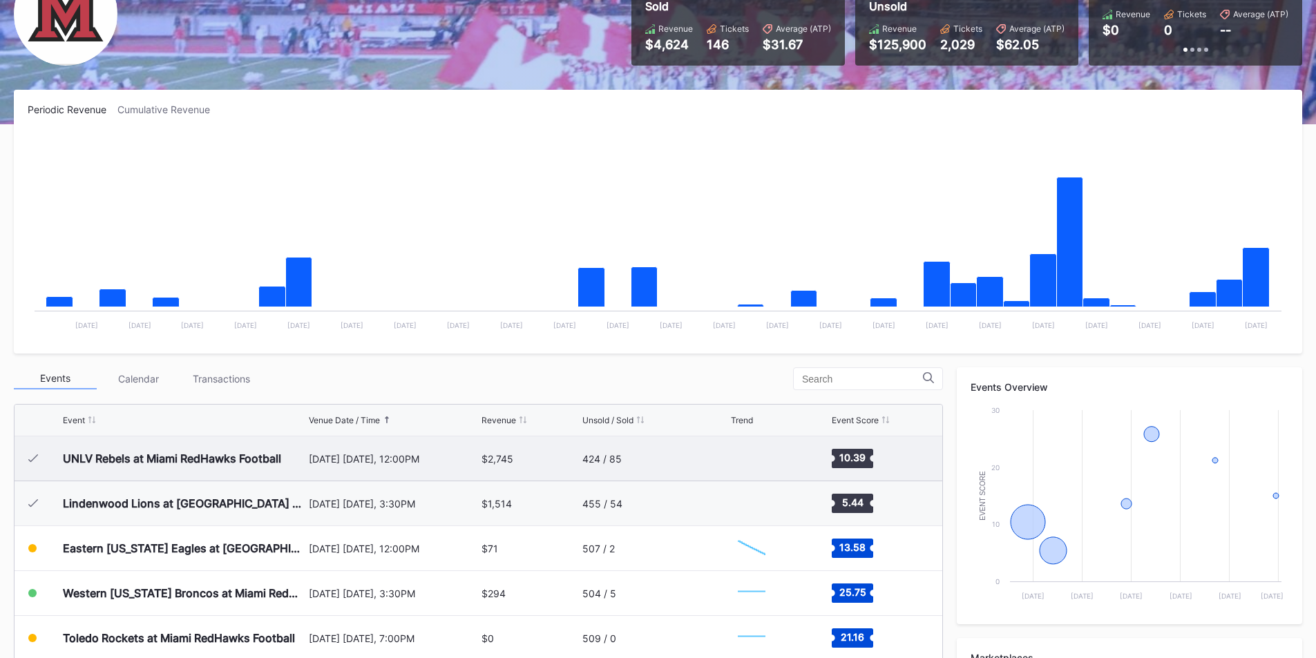
scroll to position [207, 0]
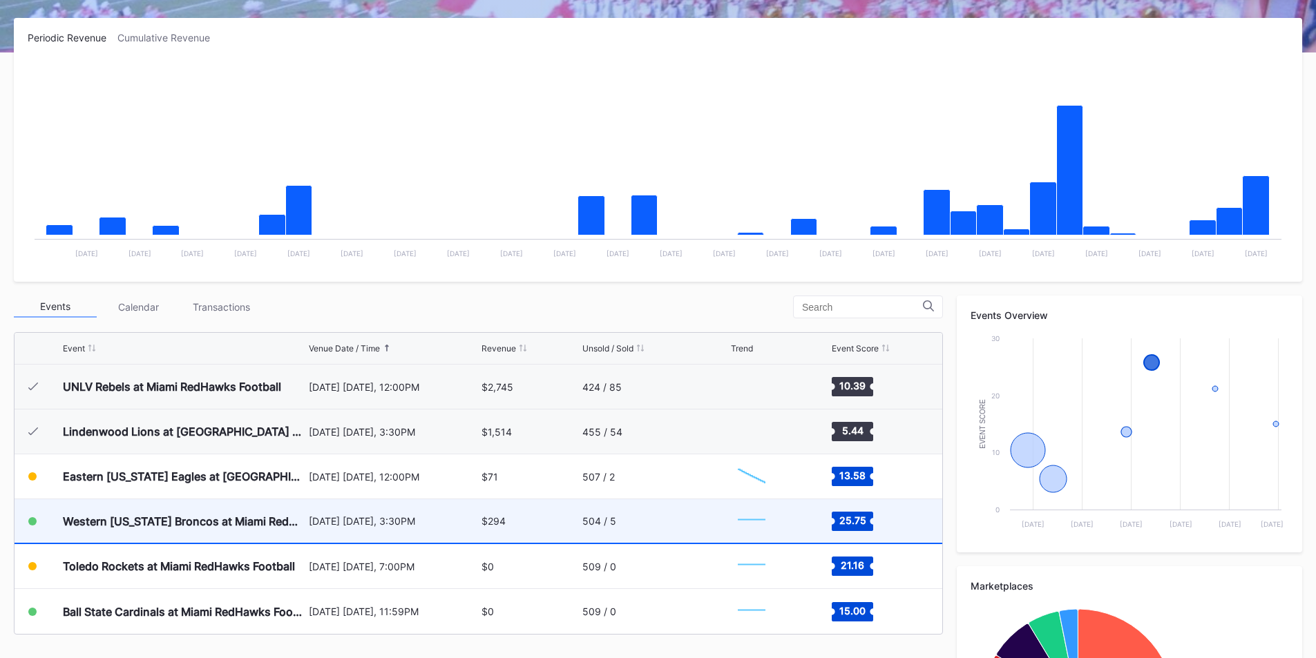
click at [359, 518] on div "[DATE] [DATE], 3:30PM" at bounding box center [394, 521] width 170 height 12
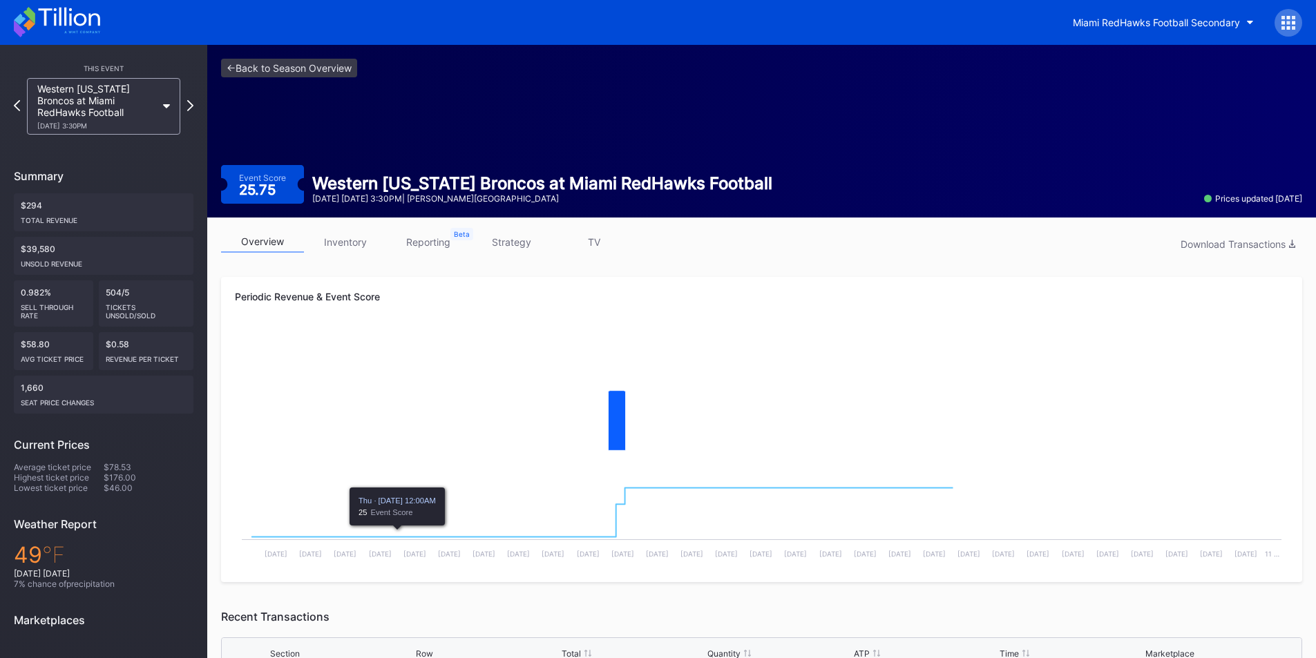
click at [432, 249] on link "reporting" at bounding box center [428, 241] width 83 height 21
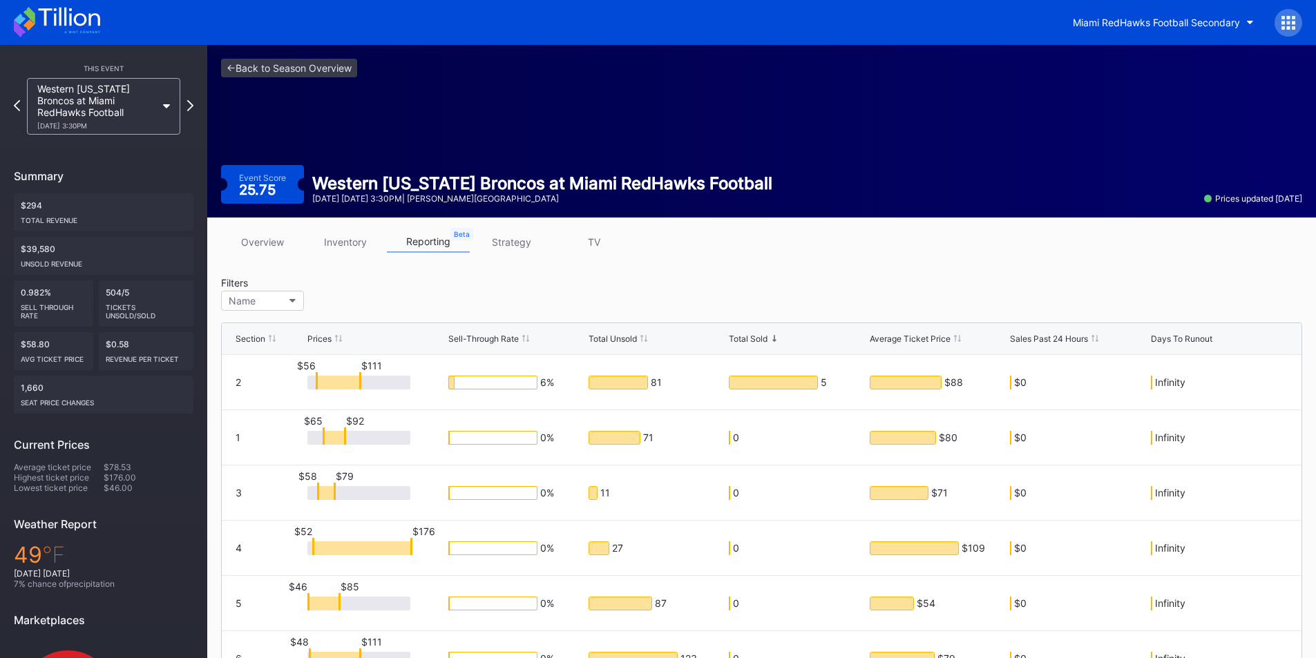
click at [515, 247] on link "strategy" at bounding box center [511, 241] width 83 height 21
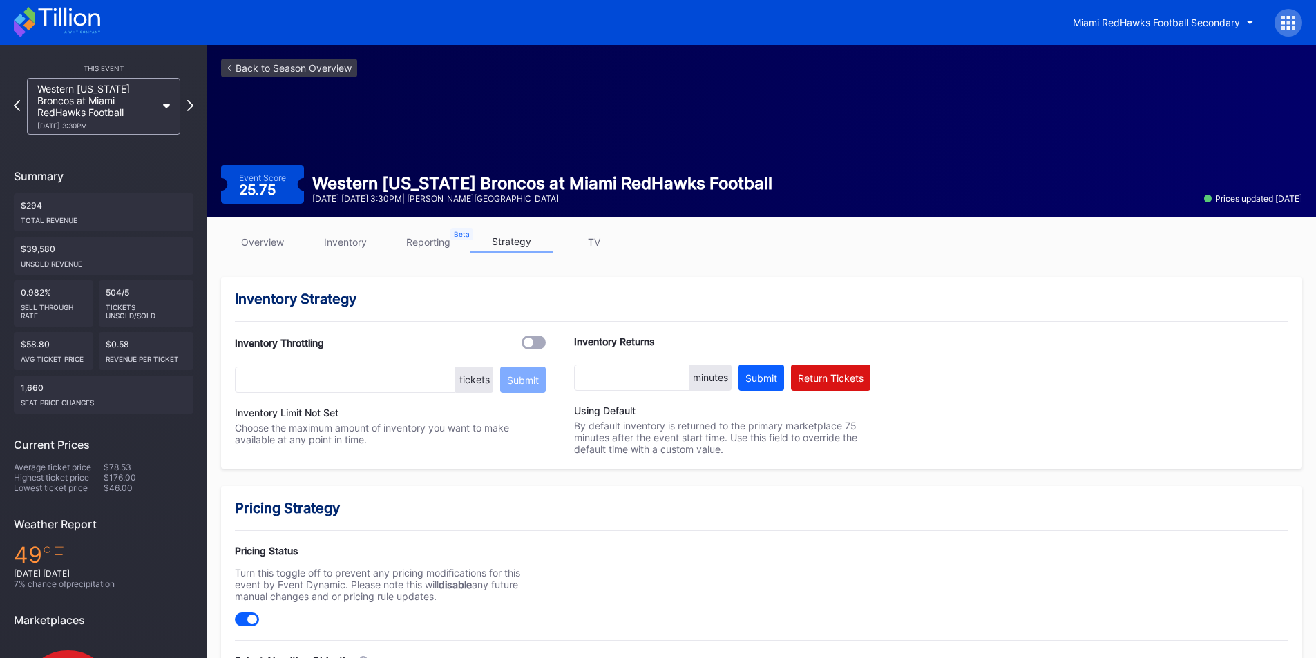
click at [532, 345] on div at bounding box center [528, 343] width 10 height 10
click at [313, 382] on input "text" at bounding box center [345, 380] width 221 height 26
type input "200"
click at [508, 378] on div "Submit" at bounding box center [523, 380] width 32 height 12
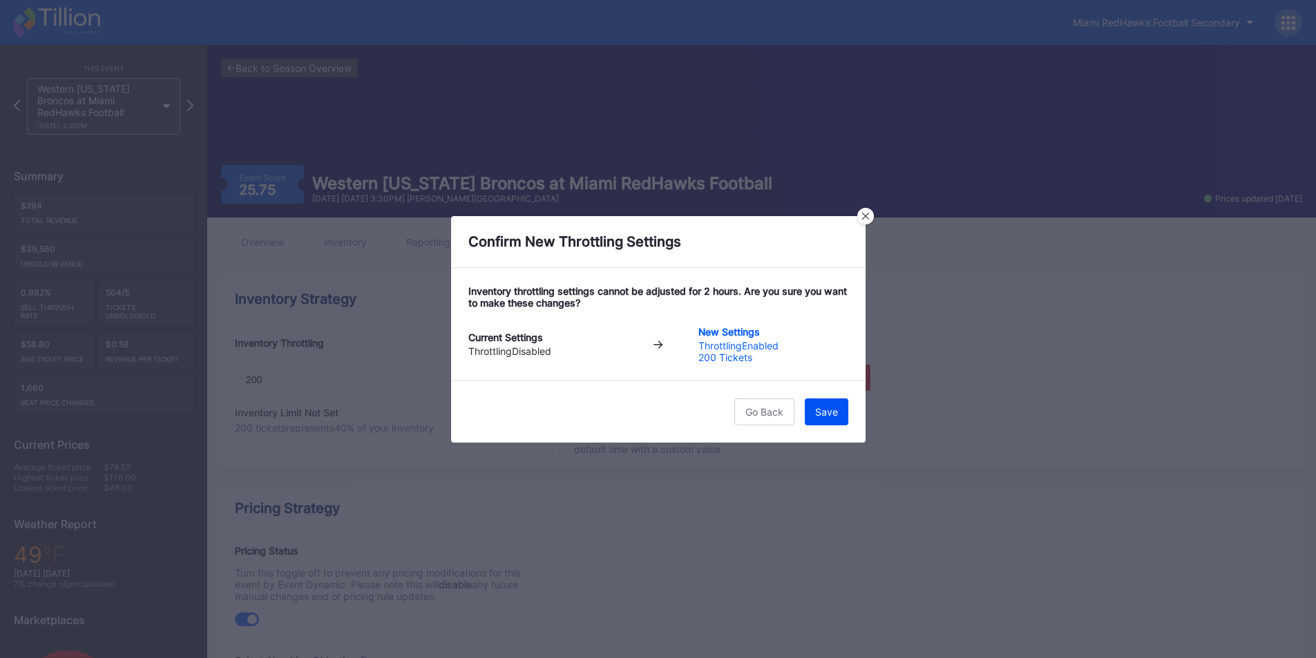
click at [827, 421] on button "Save" at bounding box center [827, 411] width 44 height 27
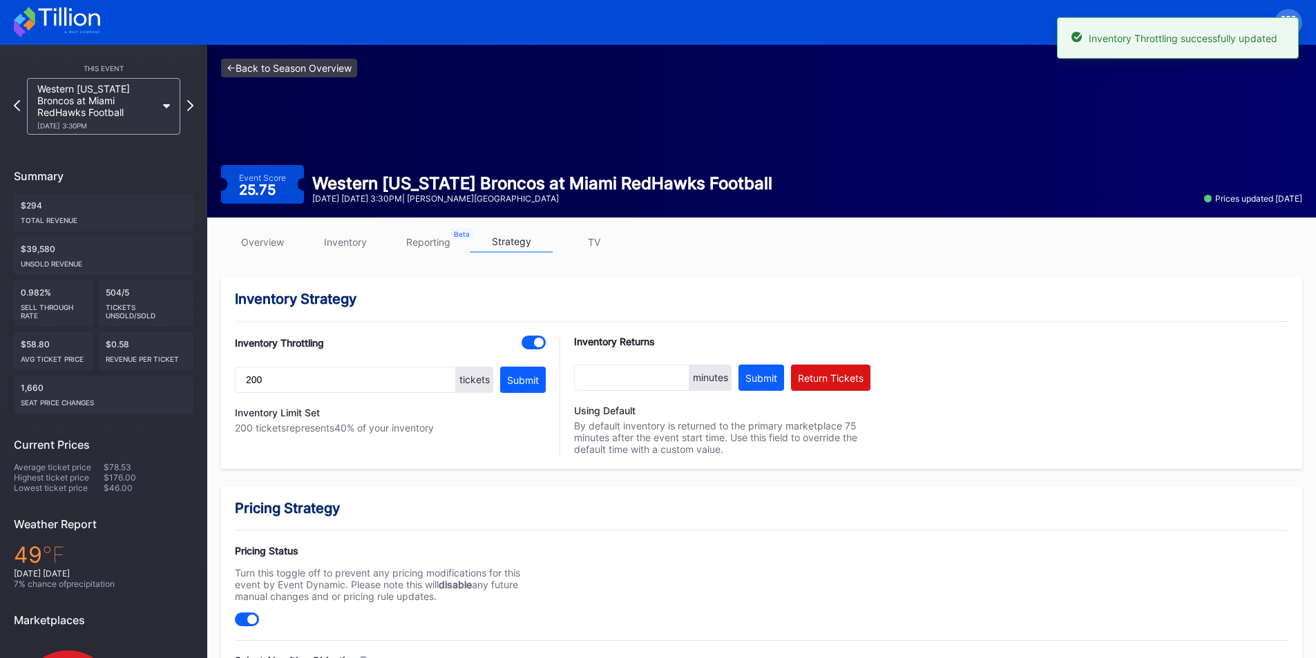
click at [227, 72] on link "<- Back to Season Overview" at bounding box center [289, 68] width 136 height 19
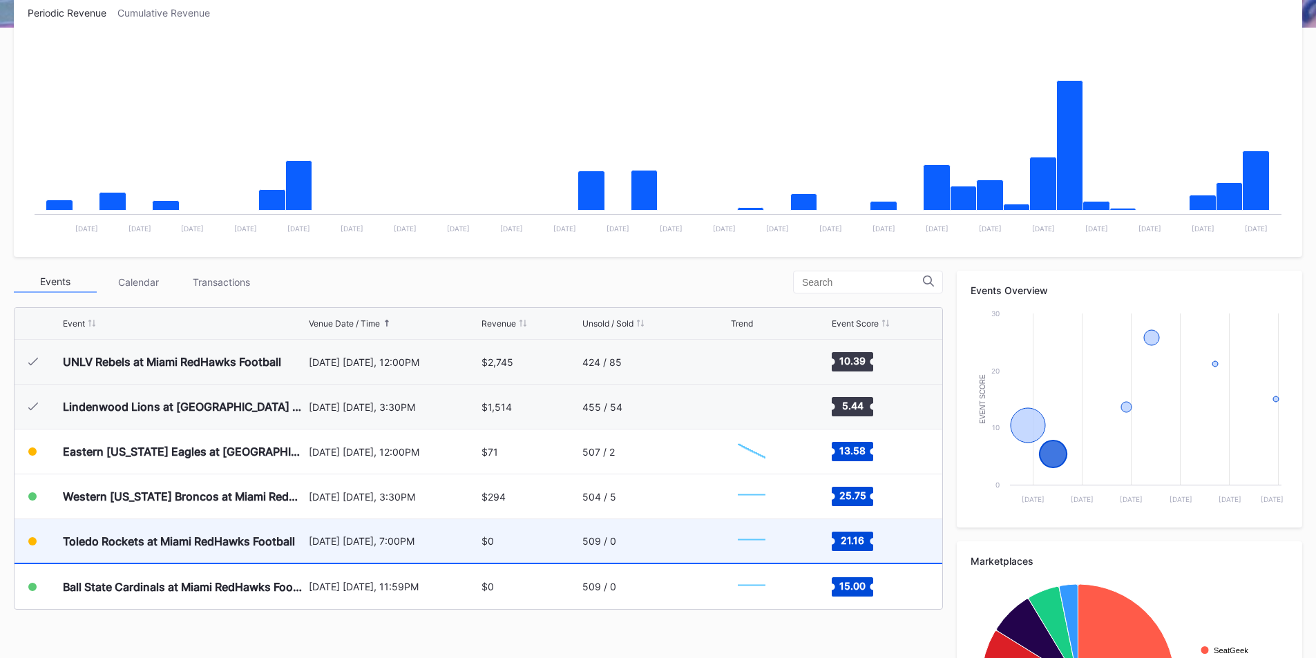
scroll to position [345, 0]
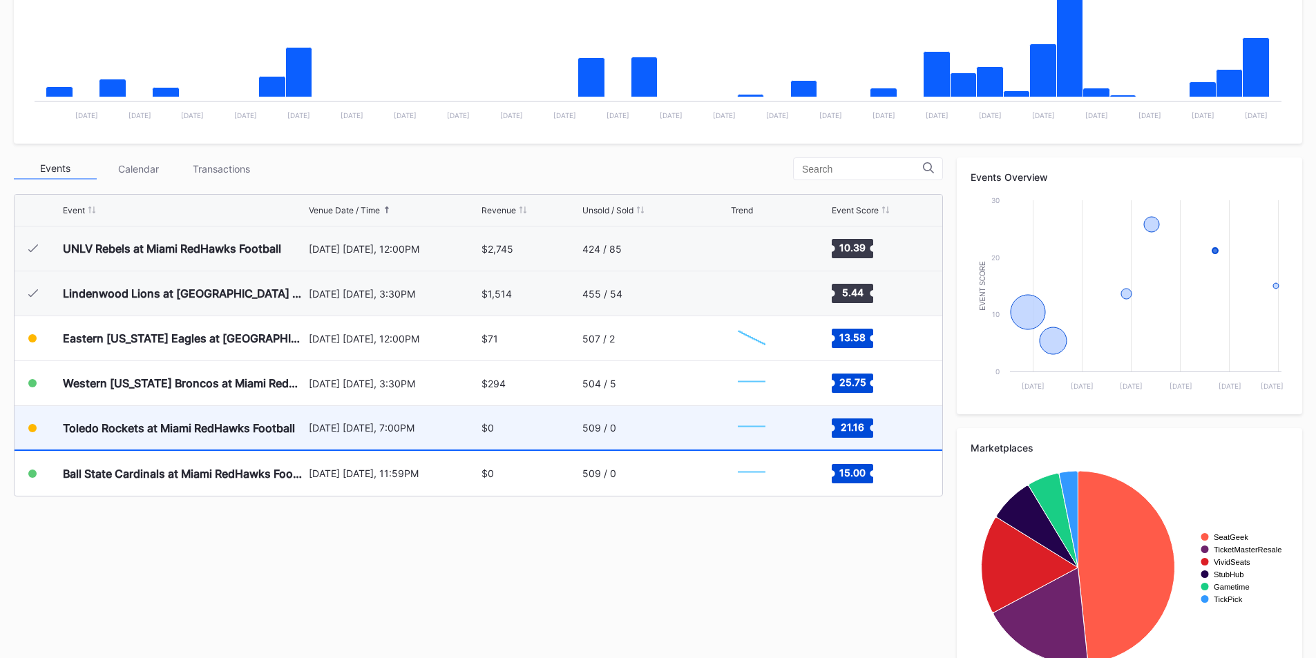
click at [693, 429] on div "509 / 0" at bounding box center [655, 428] width 146 height 44
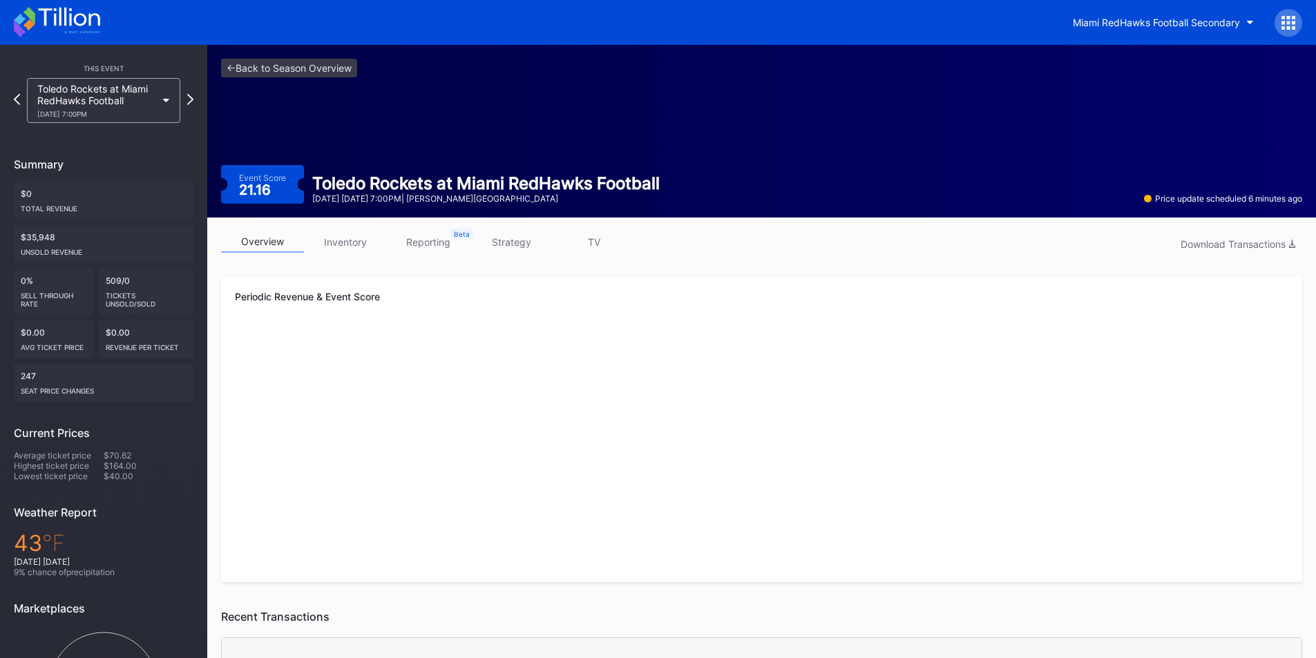
click at [343, 243] on link "inventory" at bounding box center [345, 241] width 83 height 21
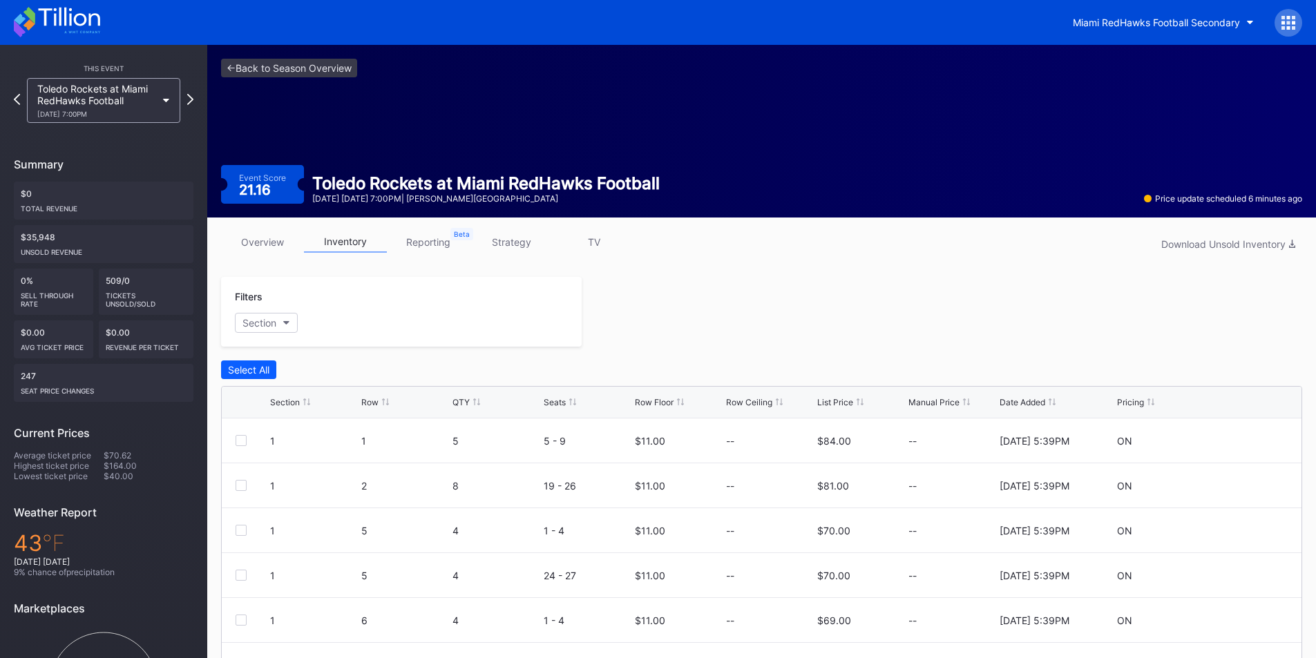
click at [546, 248] on link "strategy" at bounding box center [511, 241] width 83 height 21
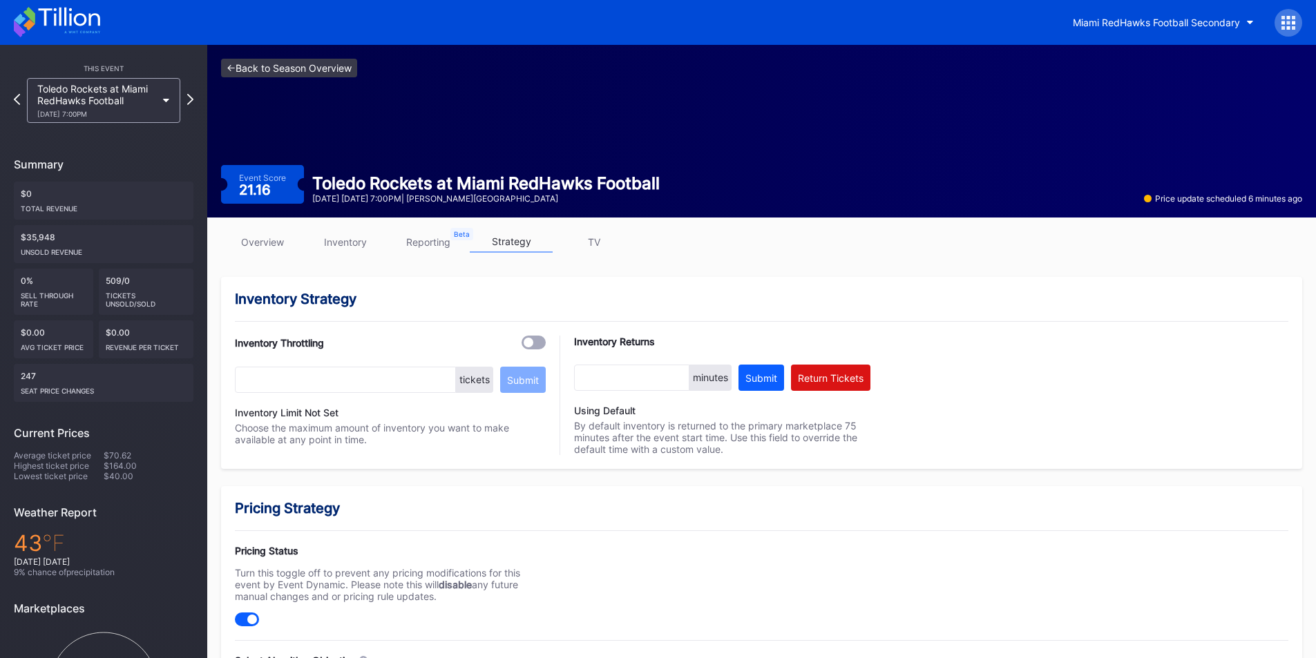
click at [230, 66] on link "<- Back to Season Overview" at bounding box center [289, 68] width 136 height 19
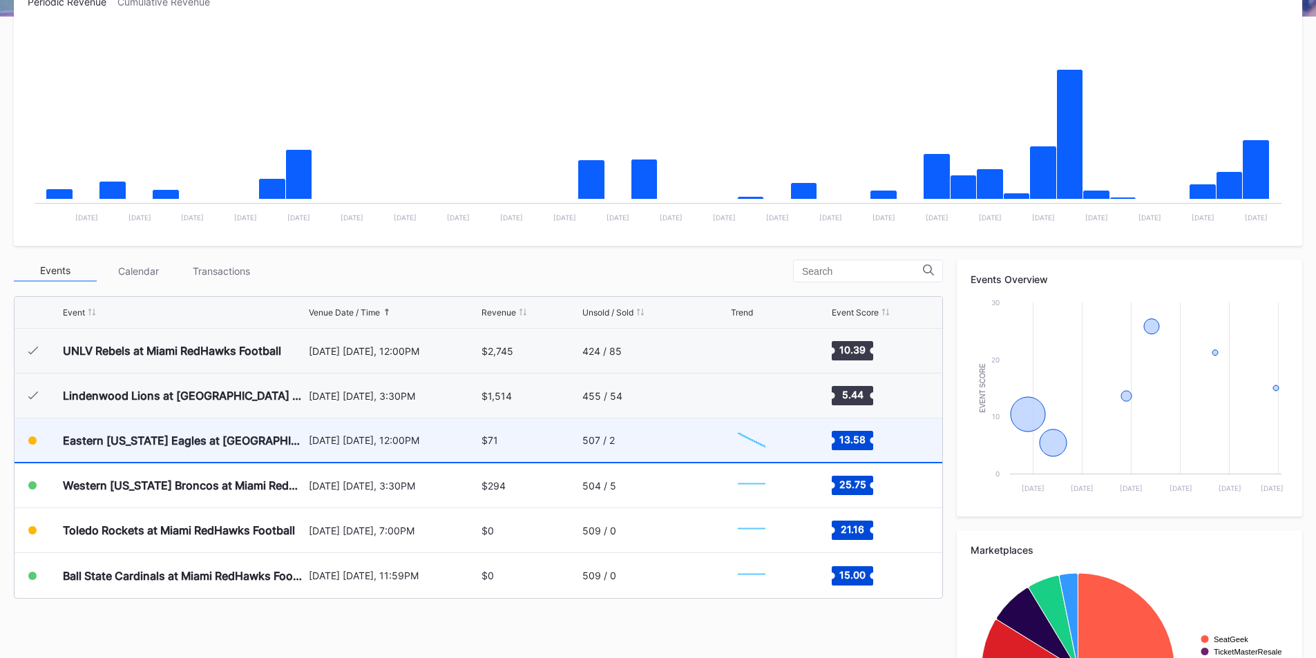
scroll to position [276, 0]
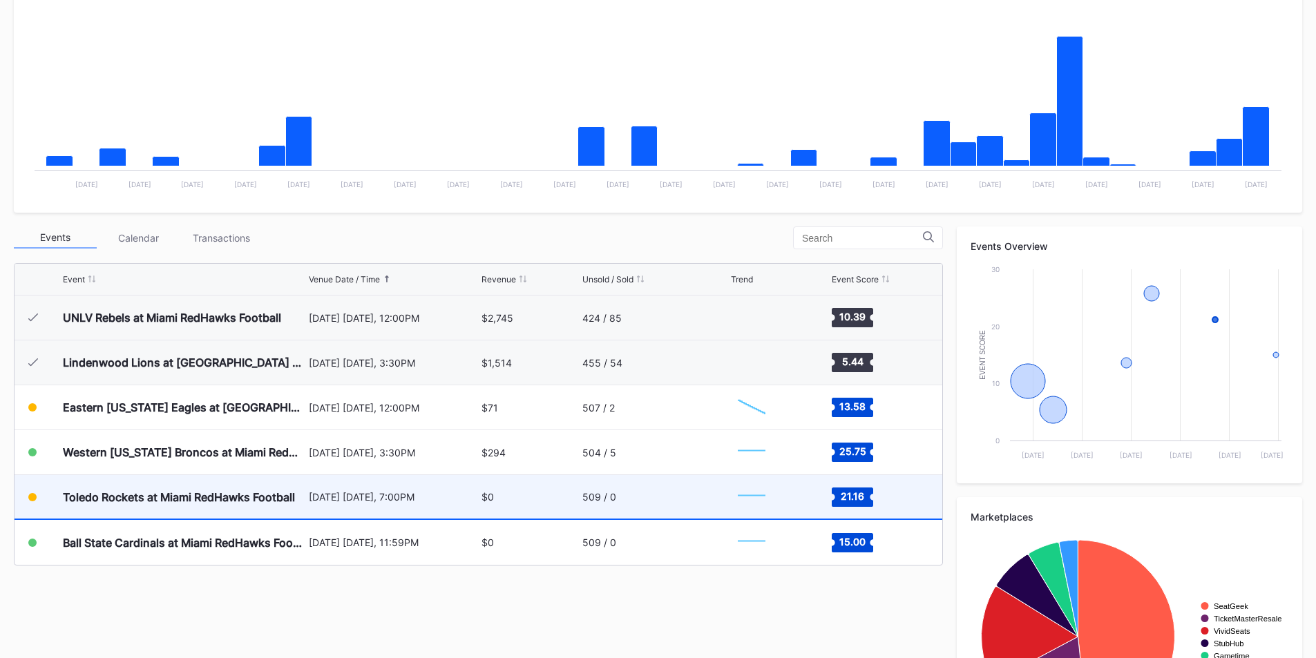
click at [126, 497] on div "Toledo Rockets at Miami RedHawks Football" at bounding box center [179, 497] width 232 height 14
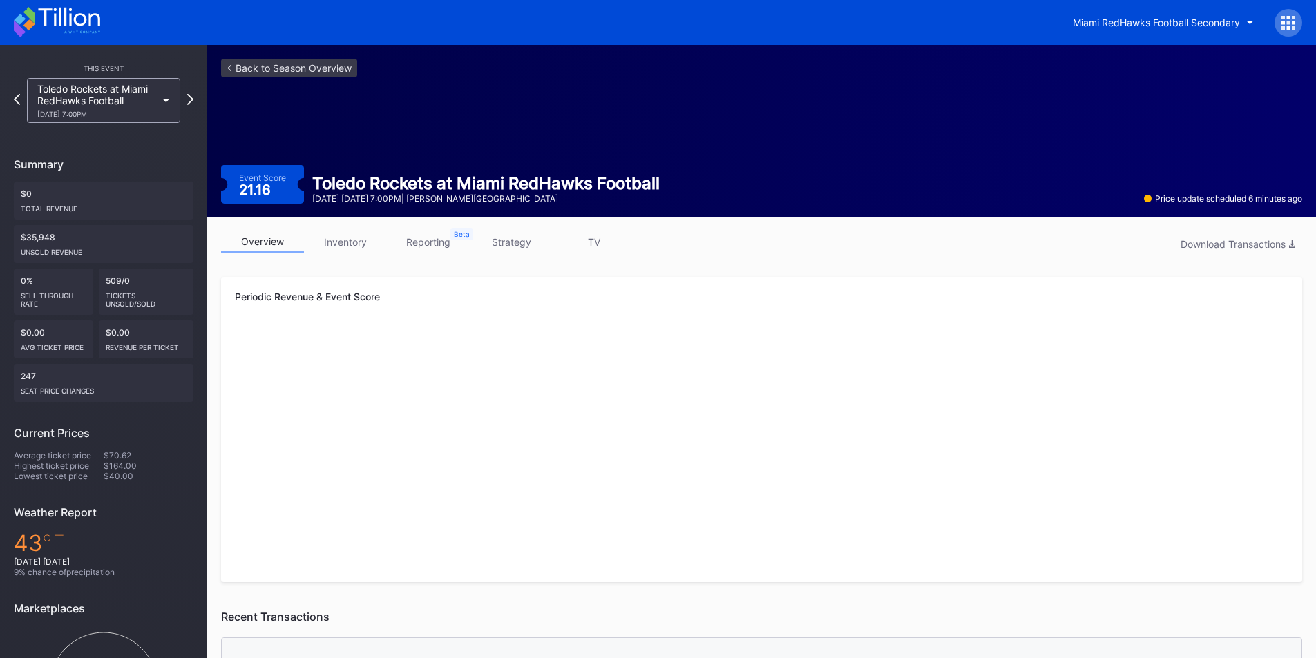
click at [518, 248] on link "strategy" at bounding box center [511, 241] width 83 height 21
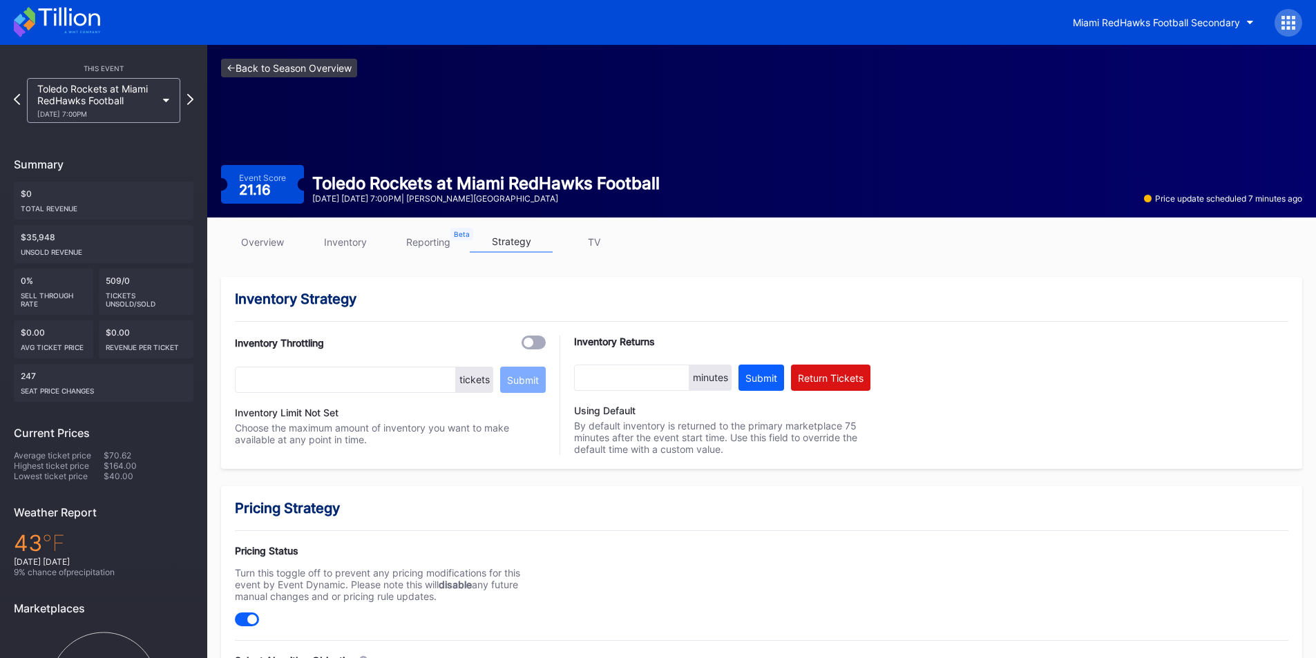
click at [229, 64] on link "<- Back to Season Overview" at bounding box center [289, 68] width 136 height 19
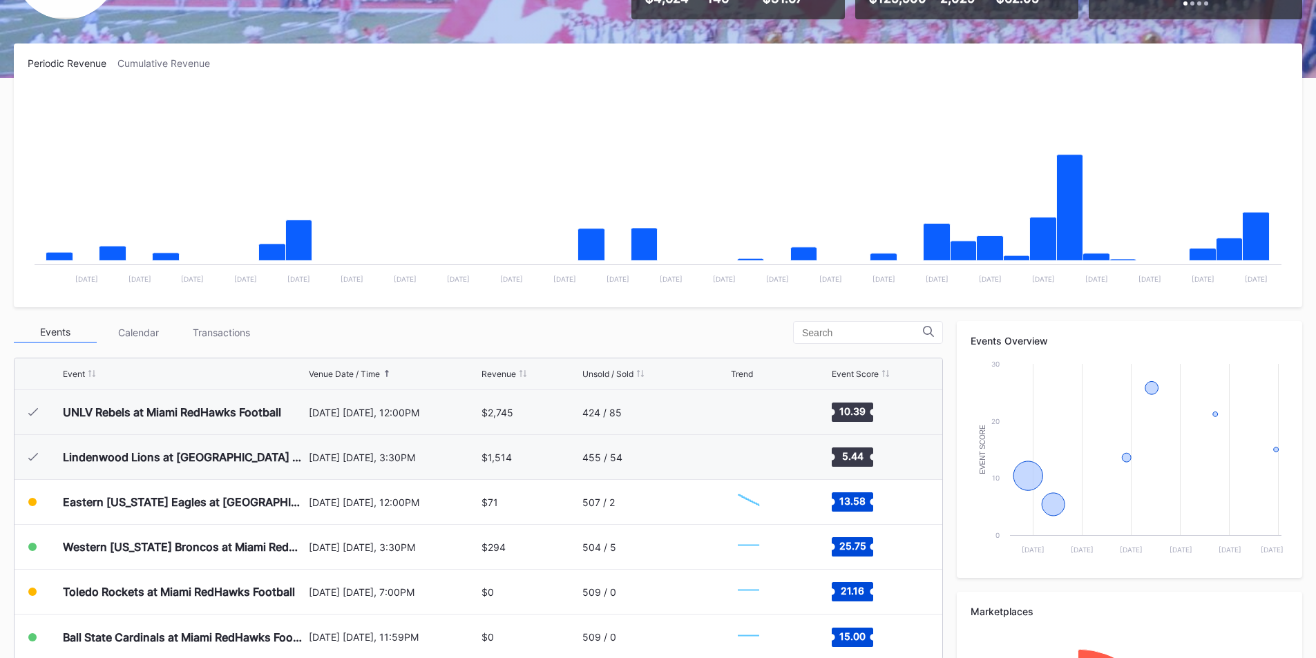
scroll to position [276, 0]
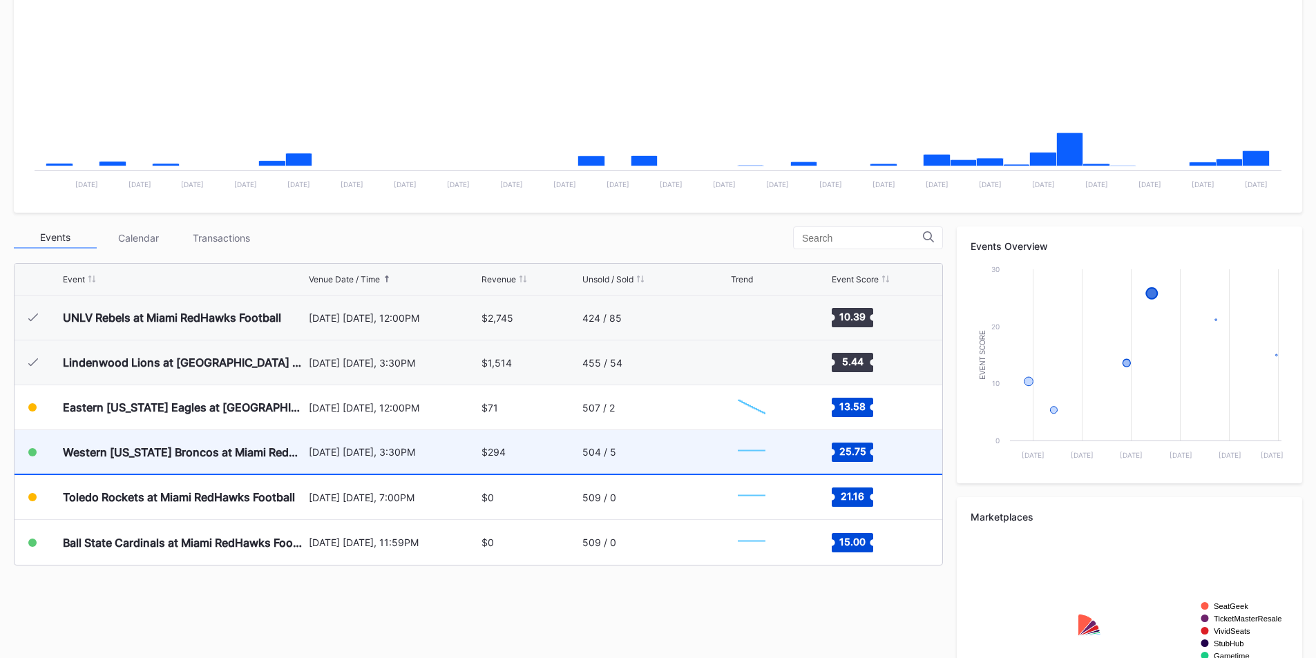
click at [146, 461] on div "Western [US_STATE] Broncos at Miami RedHawks Football" at bounding box center [184, 452] width 242 height 44
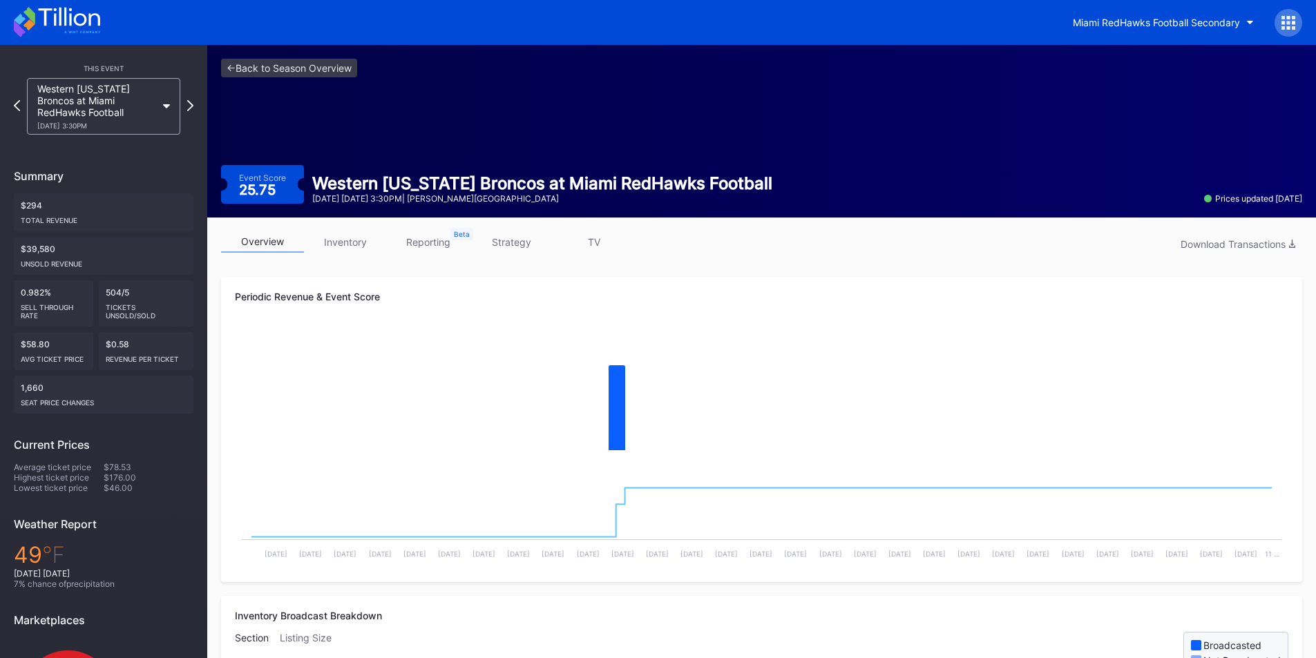
click at [499, 247] on link "strategy" at bounding box center [511, 241] width 83 height 21
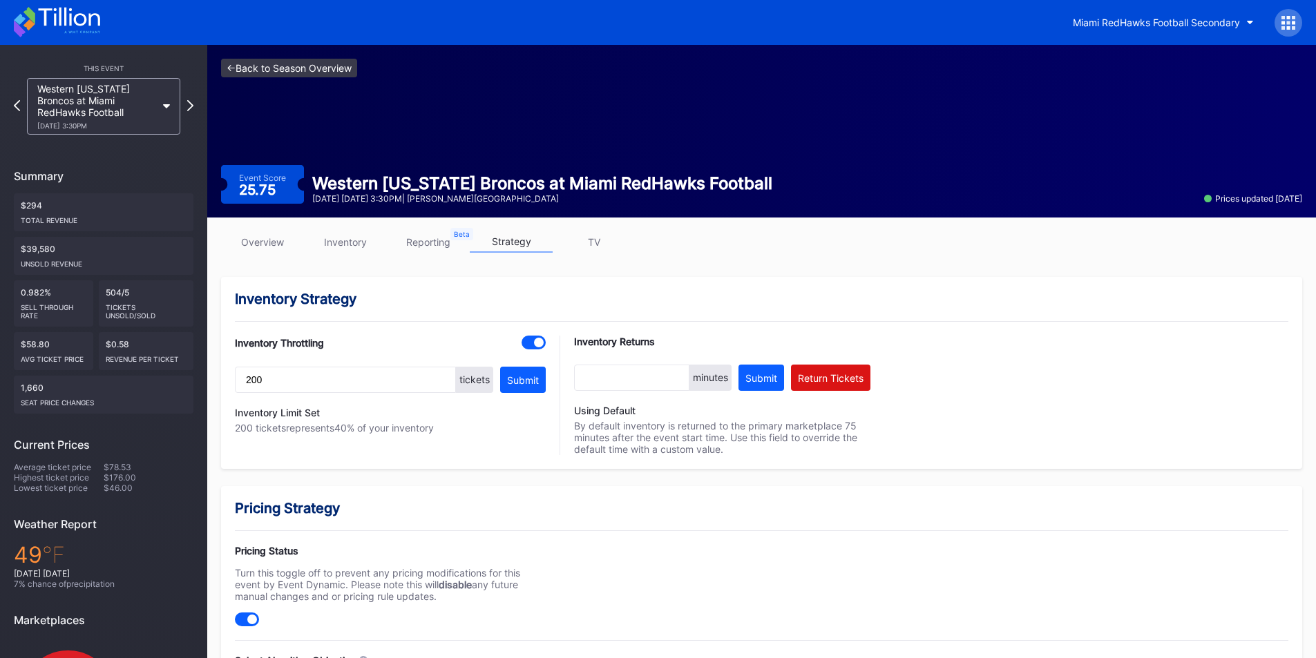
click at [237, 70] on link "<- Back to Season Overview" at bounding box center [289, 68] width 136 height 19
